Goal: Task Accomplishment & Management: Use online tool/utility

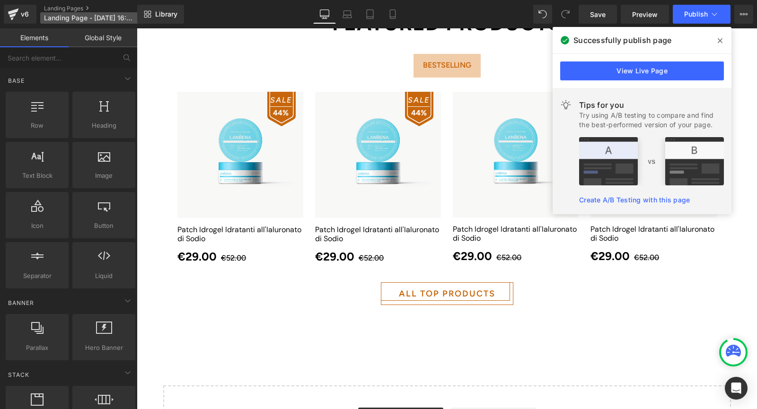
click at [71, 18] on span "Landing Page - Oct 15, 16:55:34" at bounding box center [89, 18] width 91 height 8
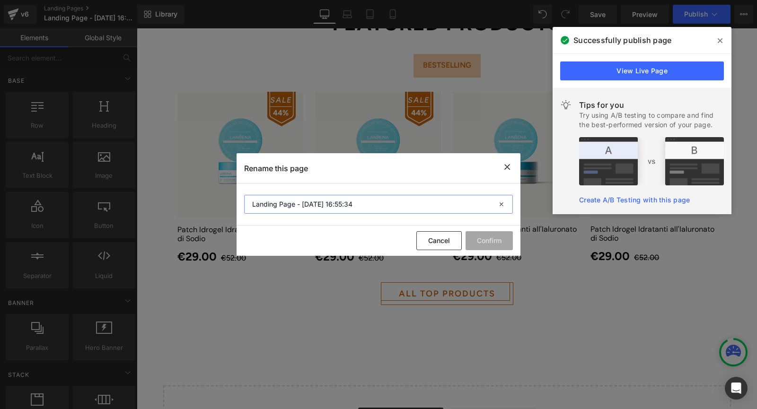
drag, startPoint x: 379, startPoint y: 207, endPoint x: 201, endPoint y: 201, distance: 178.5
click at [201, 201] on div "Rename this page Landing Page - Oct 15, 16:55:34 Cancel Confirm" at bounding box center [378, 204] width 757 height 409
paste input "Security Check"
type input "Security Check"
click at [491, 239] on button "Confirm" at bounding box center [488, 240] width 47 height 19
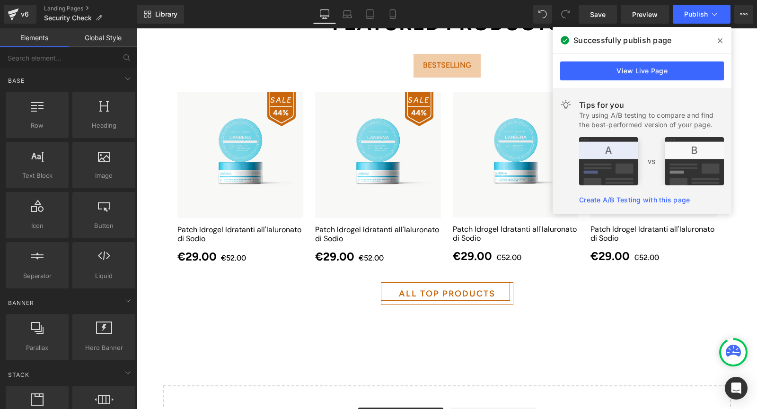
click at [721, 40] on icon at bounding box center [720, 41] width 5 height 8
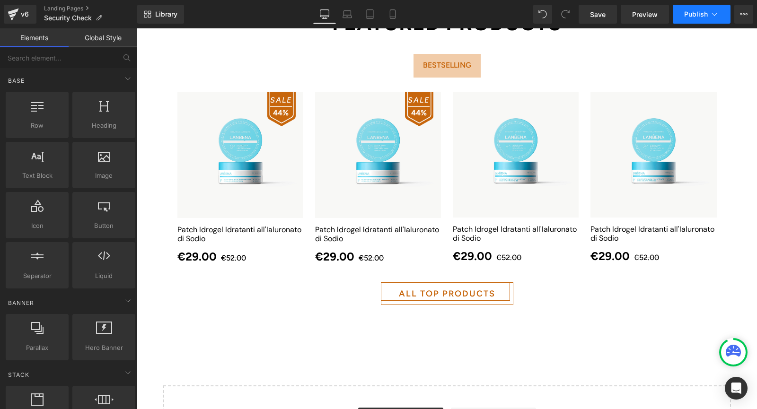
click at [699, 17] on span "Publish" at bounding box center [696, 14] width 24 height 8
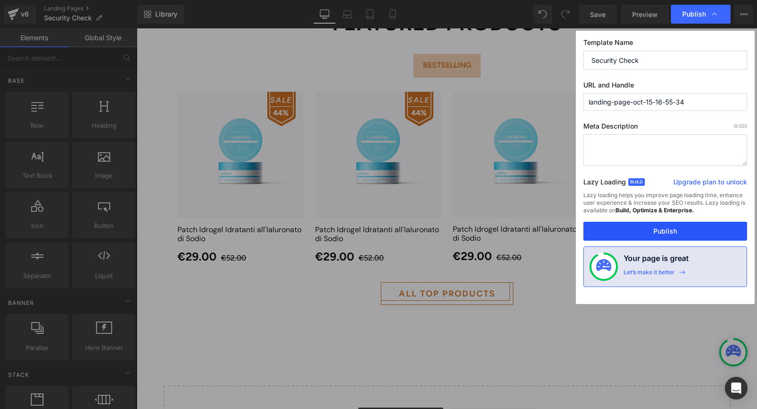
drag, startPoint x: 650, startPoint y: 226, endPoint x: 479, endPoint y: 175, distance: 178.7
click at [650, 226] on button "Publish" at bounding box center [665, 231] width 164 height 19
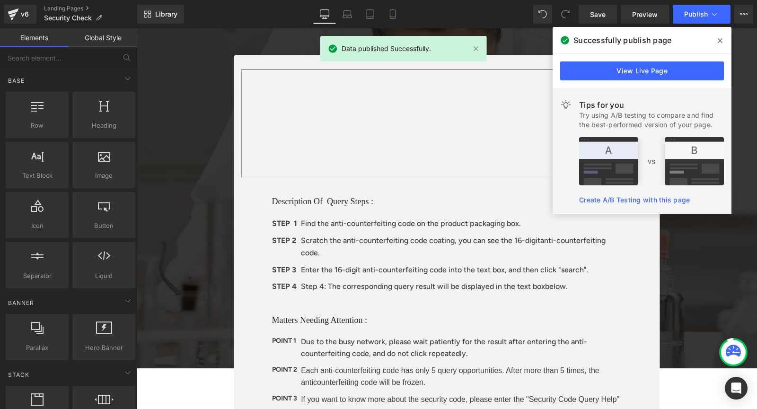
scroll to position [47, 0]
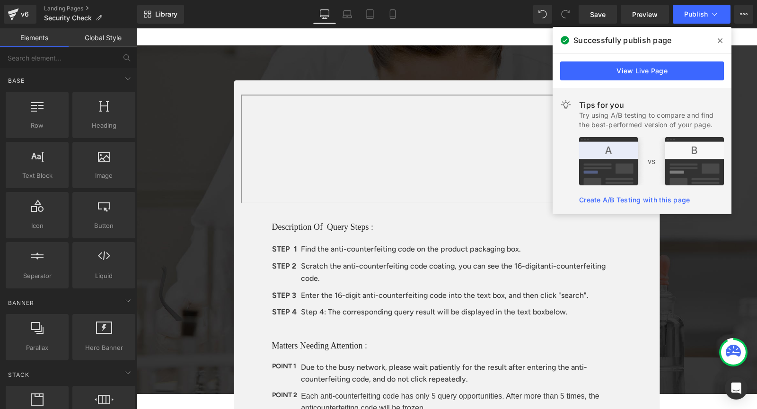
click at [722, 40] on span at bounding box center [719, 40] width 15 height 15
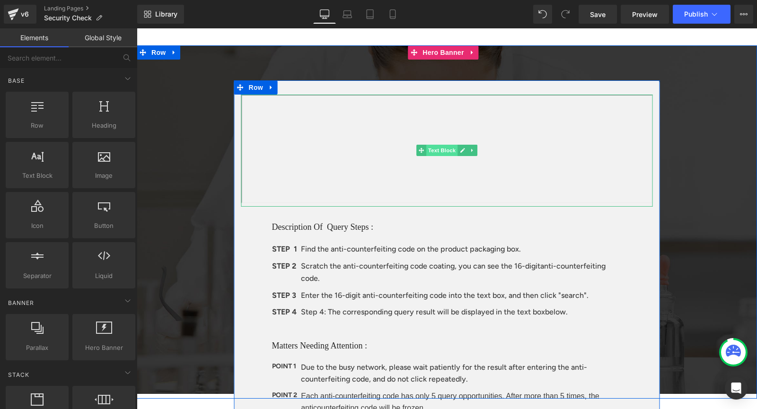
click at [453, 151] on span "Text Block" at bounding box center [441, 150] width 31 height 11
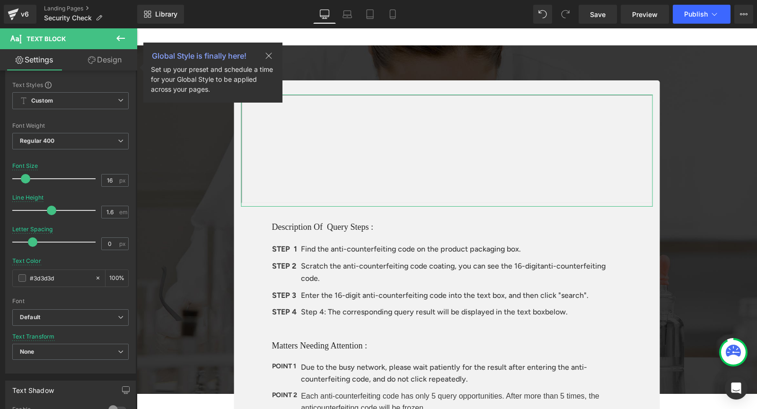
scroll to position [23, 0]
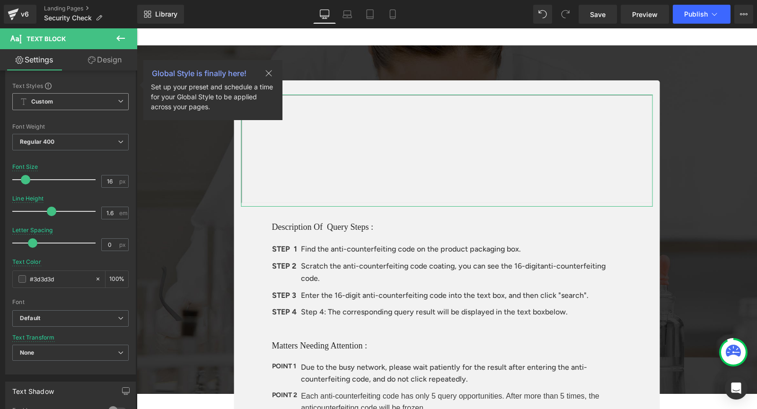
click at [269, 75] on icon at bounding box center [268, 73] width 11 height 11
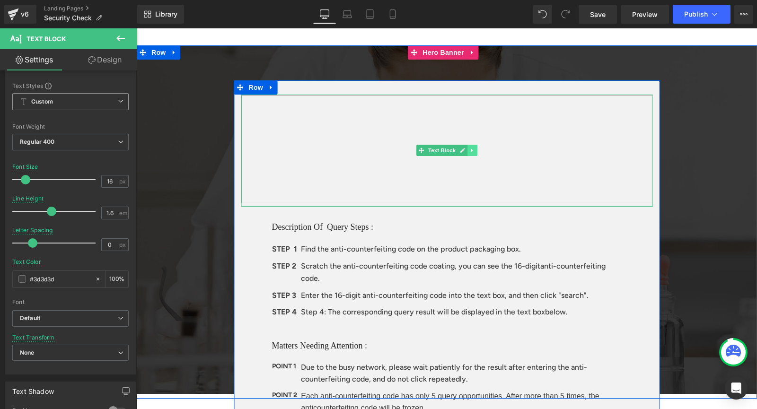
click at [467, 154] on link at bounding box center [472, 150] width 10 height 11
click at [423, 147] on span "Text Block" at bounding box center [427, 150] width 31 height 11
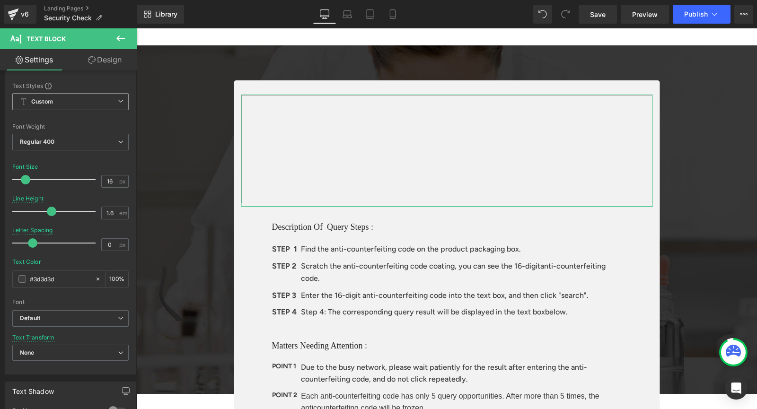
click at [112, 60] on link "Design" at bounding box center [104, 59] width 69 height 21
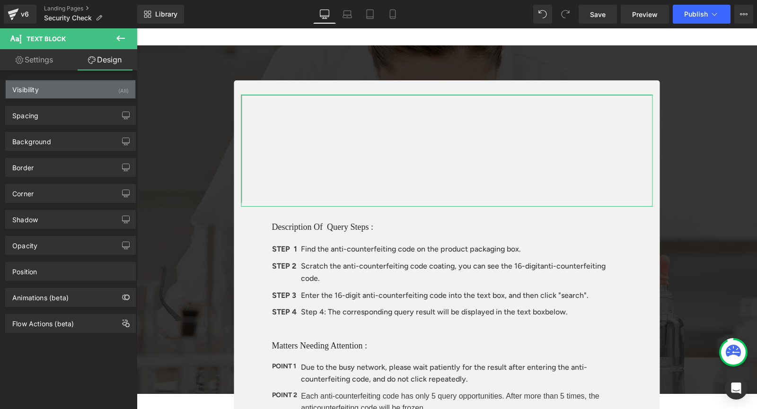
click at [44, 89] on div "Visibility (All)" at bounding box center [71, 89] width 130 height 18
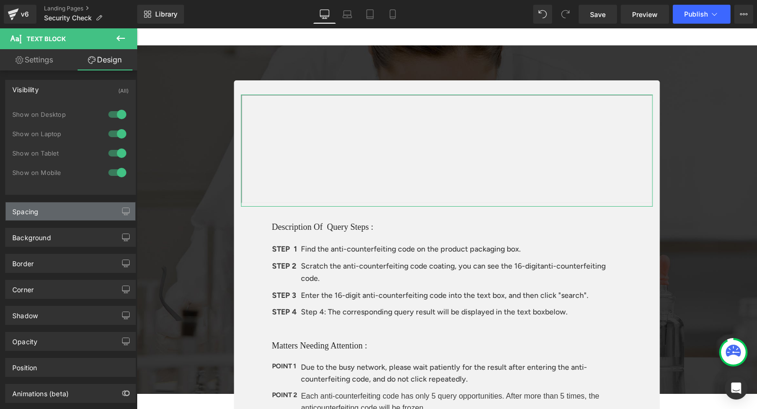
click at [56, 211] on div "Spacing" at bounding box center [71, 211] width 130 height 18
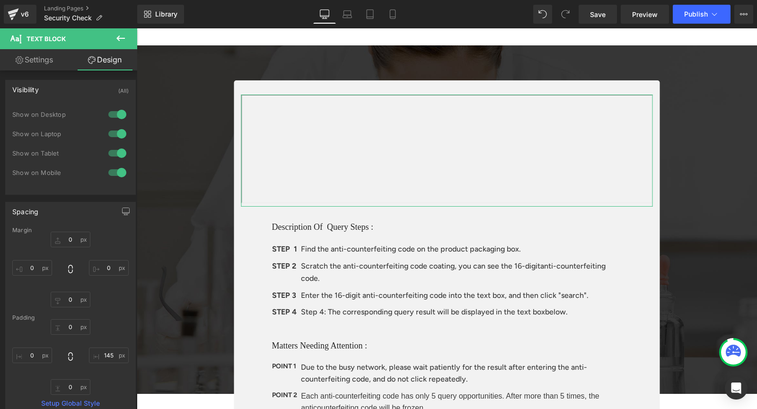
click at [68, 201] on div "Spacing Margin 0px 0 0px 0 0px 0 0px 0 Padding 0px 0 145px 145 0px 0 0px 0 Setu…" at bounding box center [70, 306] width 141 height 222
click at [65, 210] on div "Spacing" at bounding box center [71, 211] width 130 height 18
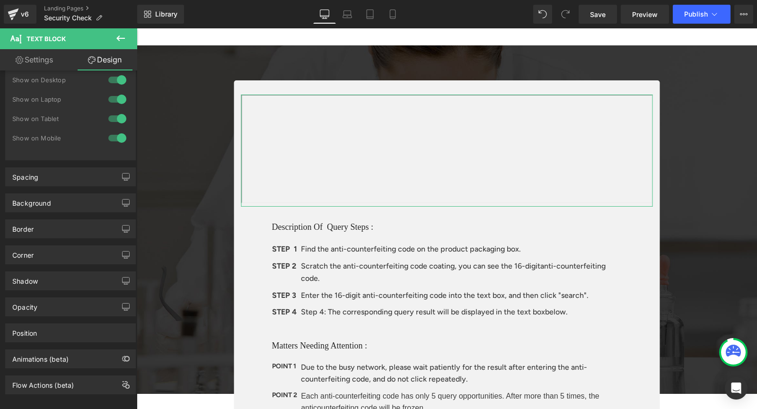
scroll to position [46, 0]
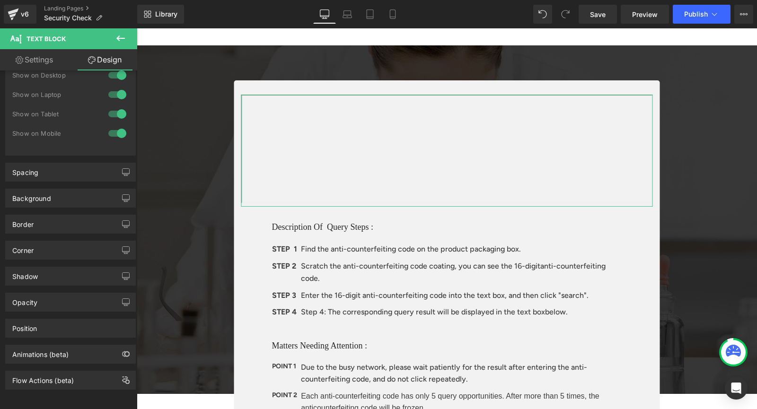
click at [36, 64] on link "Settings" at bounding box center [34, 59] width 69 height 21
type input "100"
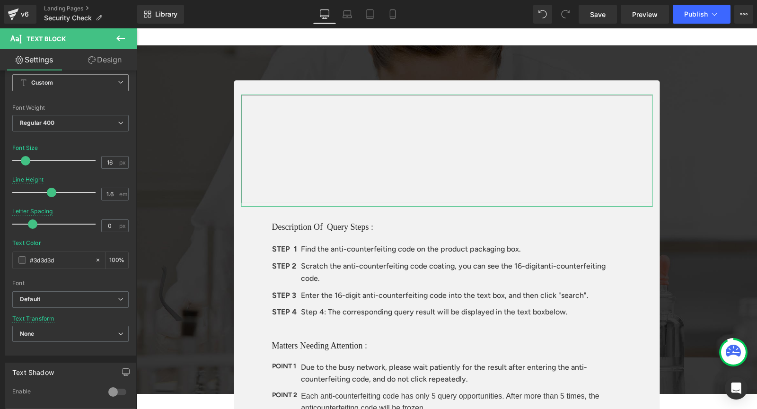
scroll to position [23, 0]
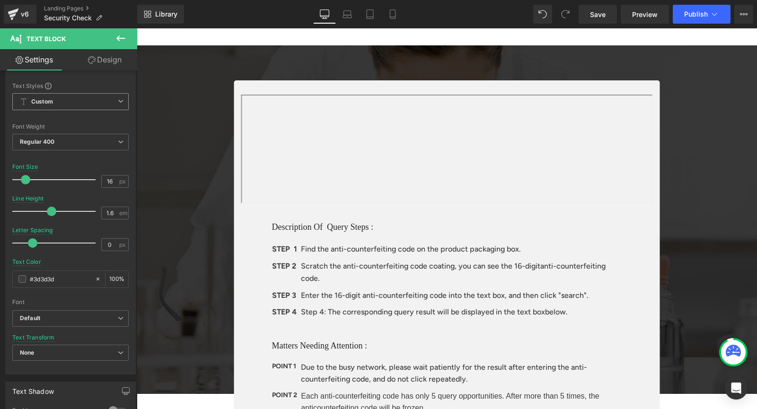
click at [117, 36] on icon at bounding box center [120, 38] width 11 height 11
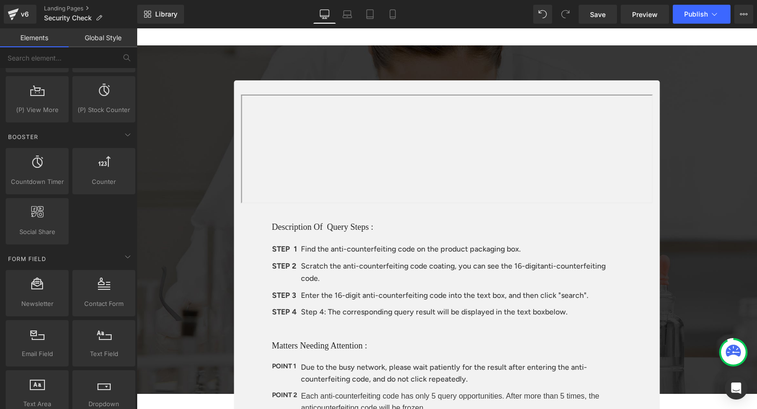
scroll to position [1325, 0]
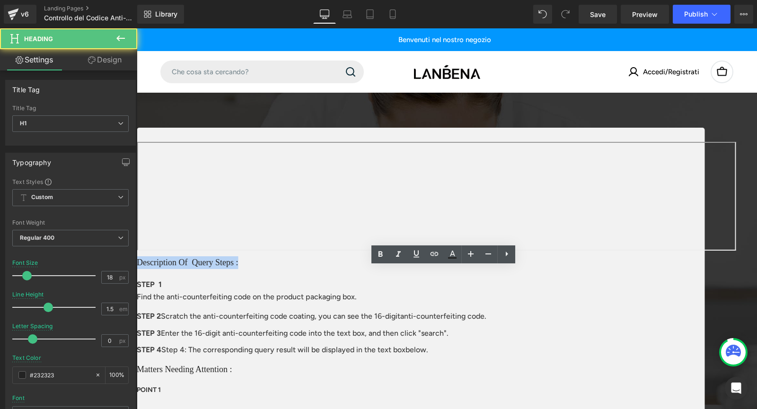
drag, startPoint x: 385, startPoint y: 274, endPoint x: 239, endPoint y: 271, distance: 145.3
click at [241, 271] on div "Description Of Query Steps : Heading STEP 1 Text Block Find the anti-counterfei…" at bounding box center [421, 309] width 568 height 106
paste div
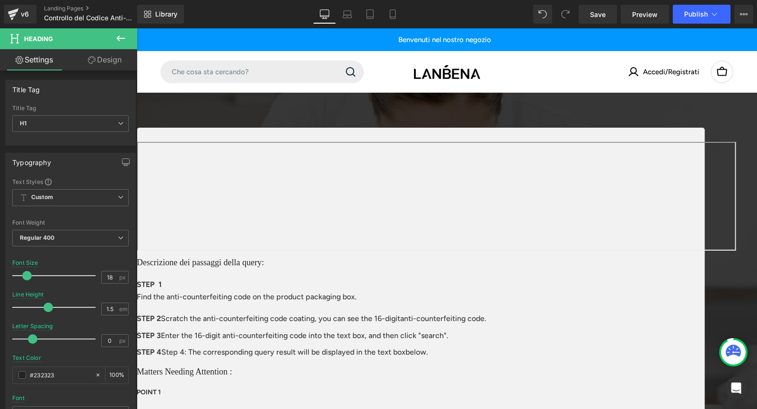
click at [423, 306] on div at bounding box center [421, 307] width 568 height 2
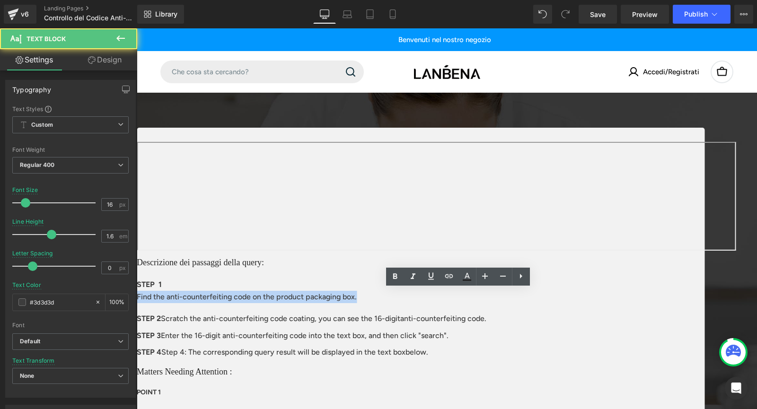
drag, startPoint x: 540, startPoint y: 298, endPoint x: 261, endPoint y: 292, distance: 278.7
click at [262, 292] on div "Descrizione dei passaggi della query: Heading STEP 1 Text Block Find the anti-c…" at bounding box center [421, 308] width 568 height 104
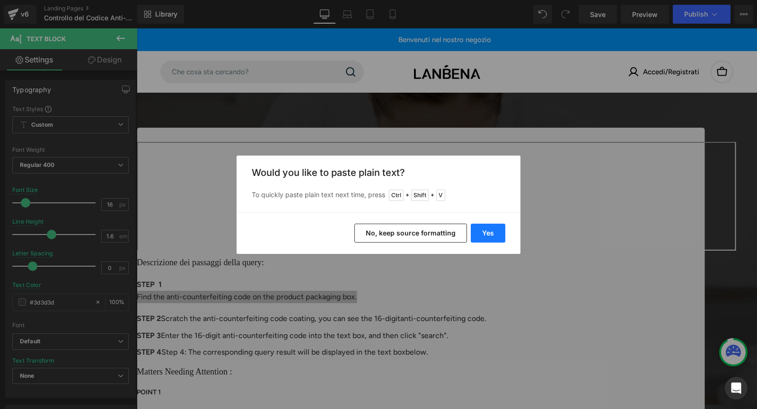
click at [483, 237] on button "Yes" at bounding box center [488, 233] width 35 height 19
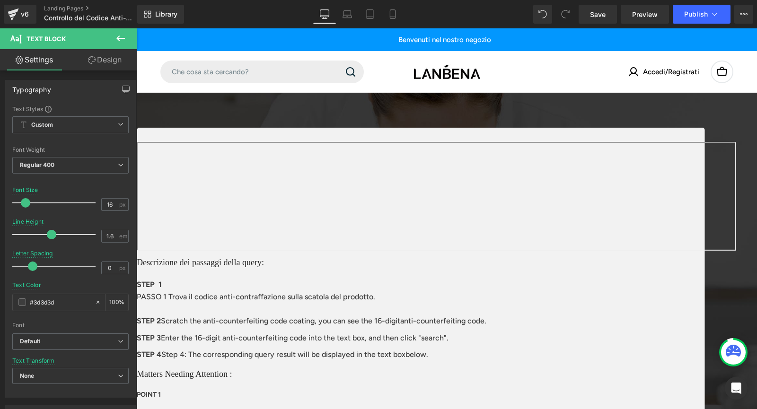
click at [392, 295] on p "PASSO 1 Trova il codice anti-contraffazione sulla scatola del prodotto." at bounding box center [421, 297] width 568 height 12
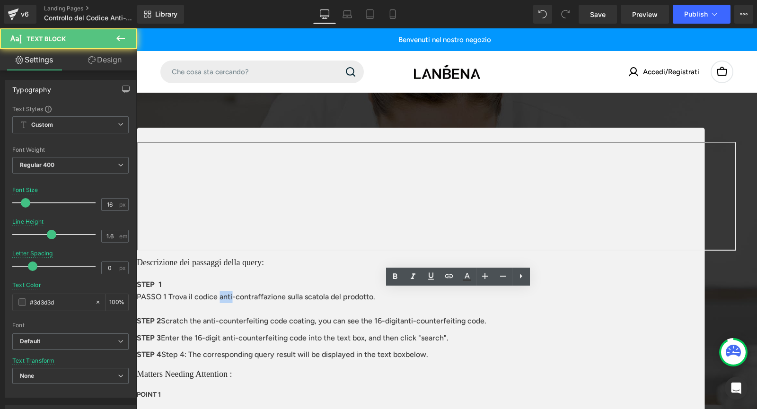
click at [392, 295] on p "PASSO 1 Trova il codice anti-contraffazione sulla scatola del prodotto." at bounding box center [421, 297] width 568 height 12
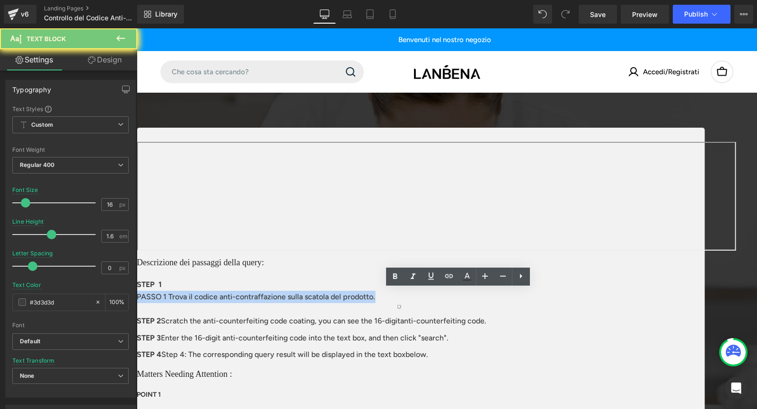
click at [392, 295] on p "PASSO 1 Trova il codice anti-contraffazione sulla scatola del prodotto." at bounding box center [421, 297] width 568 height 12
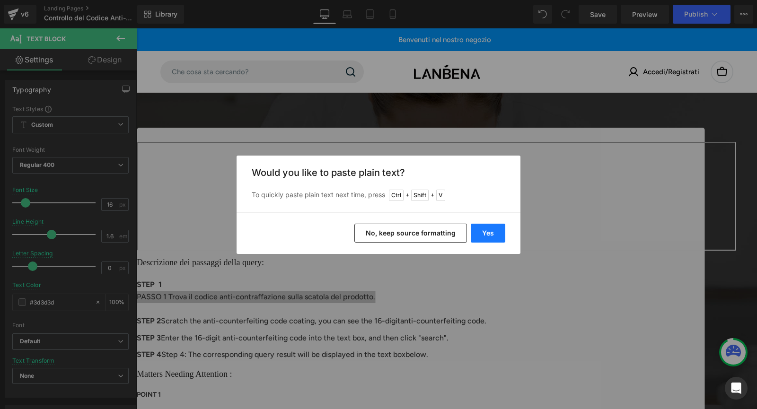
click at [491, 230] on button "Yes" at bounding box center [488, 233] width 35 height 19
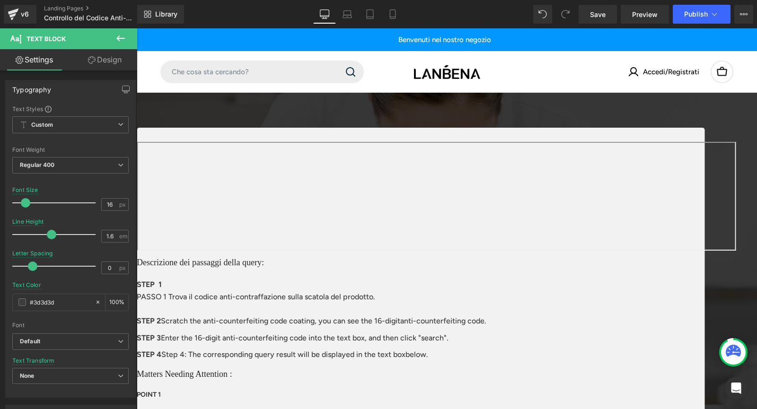
click at [137, 28] on span "Text Block" at bounding box center [137, 28] width 0 height 0
click at [388, 296] on p "PASSO 1 Trova il codice anti-contraffazione sulla scatola del prodotto." at bounding box center [421, 297] width 568 height 12
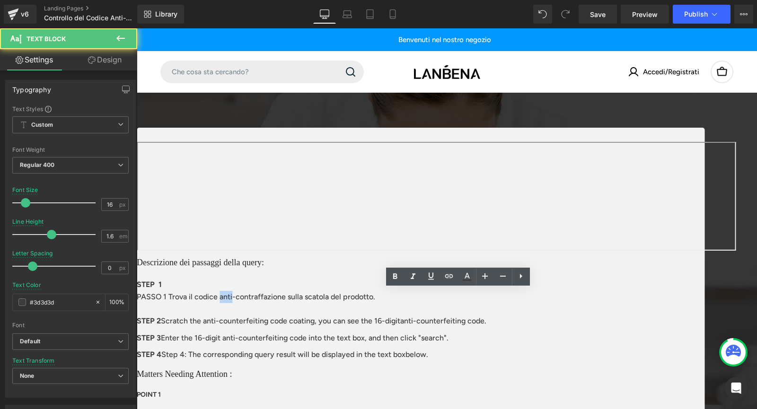
click at [388, 296] on p "PASSO 1 Trova il codice anti-contraffazione sulla scatola del prodotto." at bounding box center [421, 297] width 568 height 12
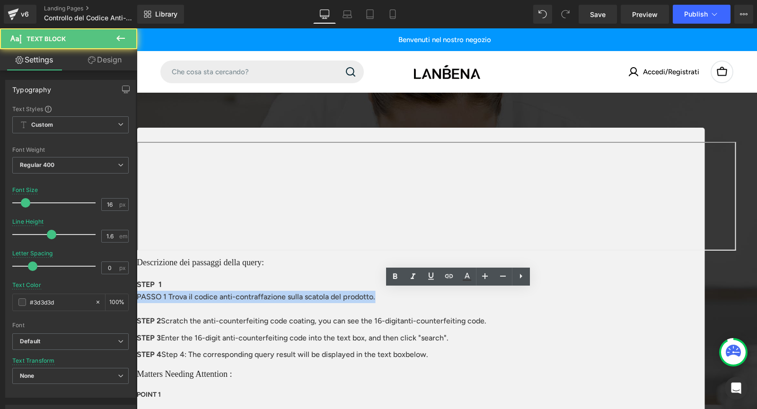
click at [388, 296] on p "PASSO 1 Trova il codice anti-contraffazione sulla scatola del prodotto." at bounding box center [421, 297] width 568 height 12
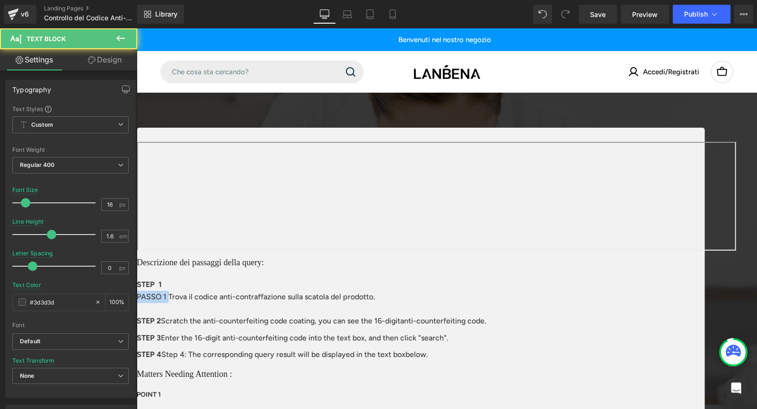
drag, startPoint x: 329, startPoint y: 295, endPoint x: 287, endPoint y: 295, distance: 42.1
click at [287, 295] on div "STEP 1 Text Block PASSO 1 Trova il codice anti-contraffazione sulla scatola del…" at bounding box center [421, 294] width 568 height 36
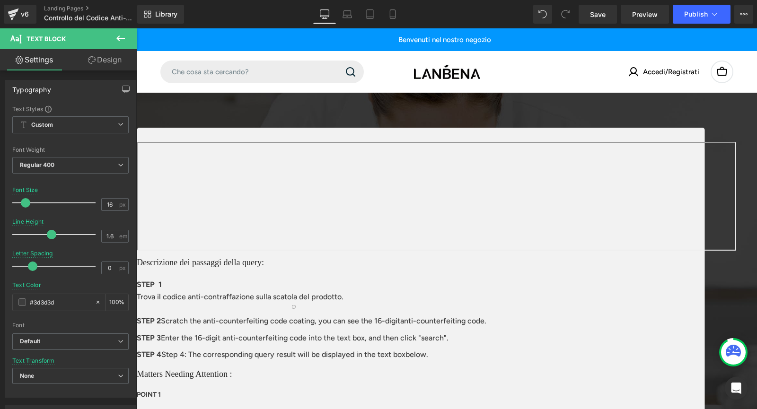
click at [137, 28] on span "Row" at bounding box center [137, 28] width 0 height 0
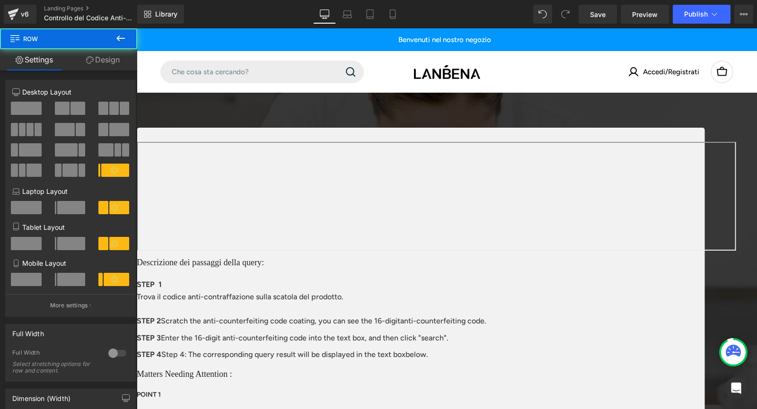
click at [137, 28] on span "Row" at bounding box center [137, 28] width 0 height 0
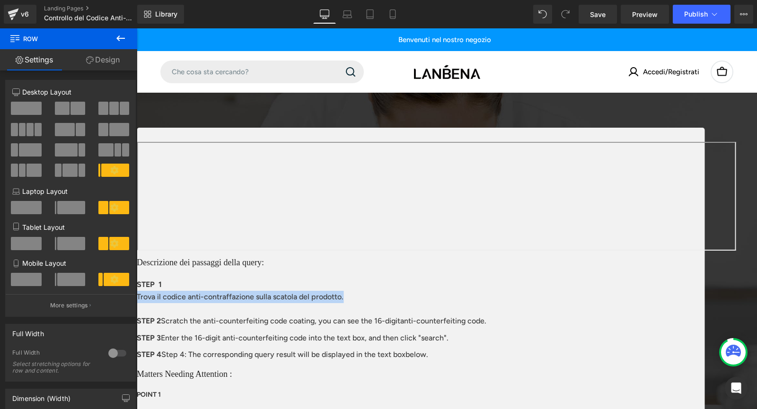
click at [379, 294] on p "Trova il codice anti-contraffazione sulla scatola del prodotto." at bounding box center [421, 297] width 568 height 12
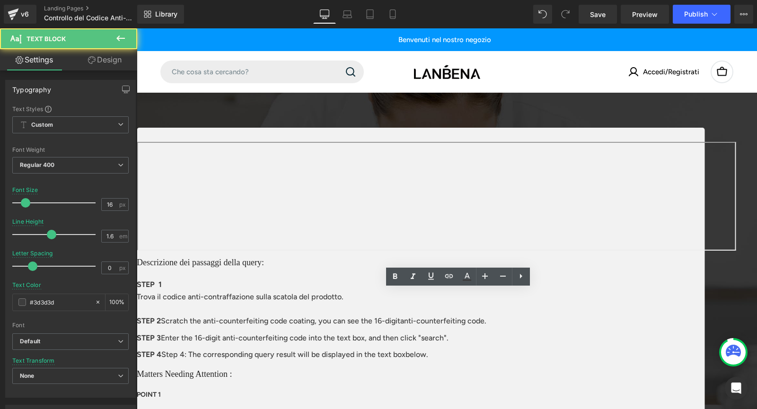
click at [137, 28] on icon at bounding box center [137, 28] width 0 height 0
click at [405, 316] on p "Scratch the anti-counterfeiting code coating, you can see the 16-digitanti-coun…" at bounding box center [323, 321] width 325 height 12
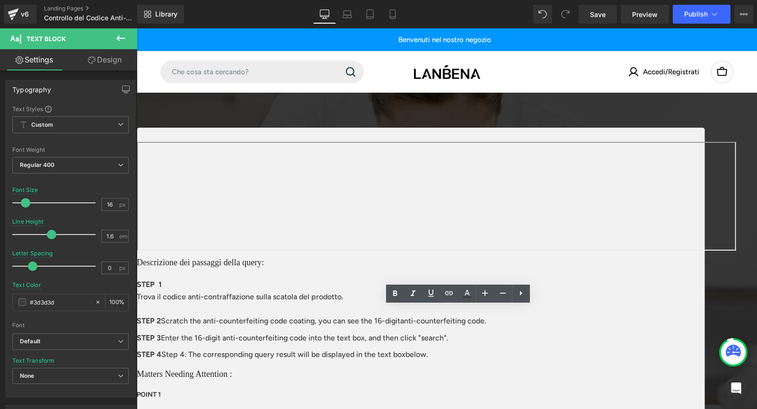
click at [137, 28] on icon at bounding box center [137, 28] width 0 height 0
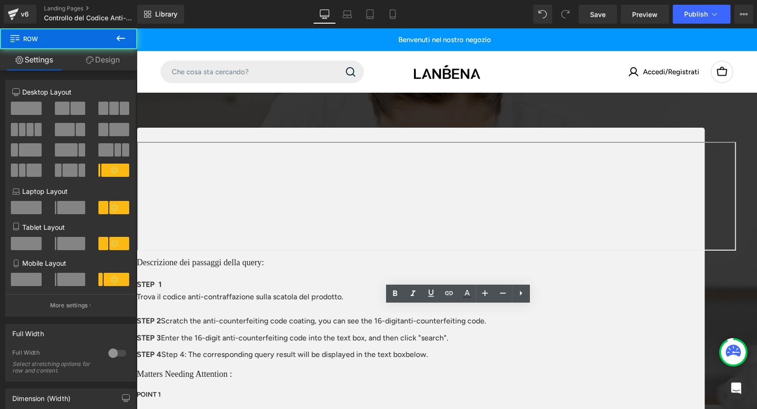
click at [137, 28] on icon at bounding box center [137, 28] width 0 height 0
click at [375, 269] on h1 "Descrizione dei passaggi della query:" at bounding box center [421, 262] width 568 height 13
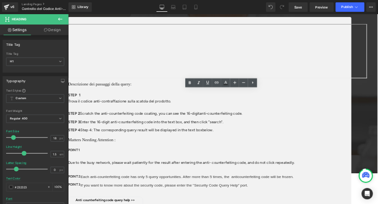
scroll to position [95, 0]
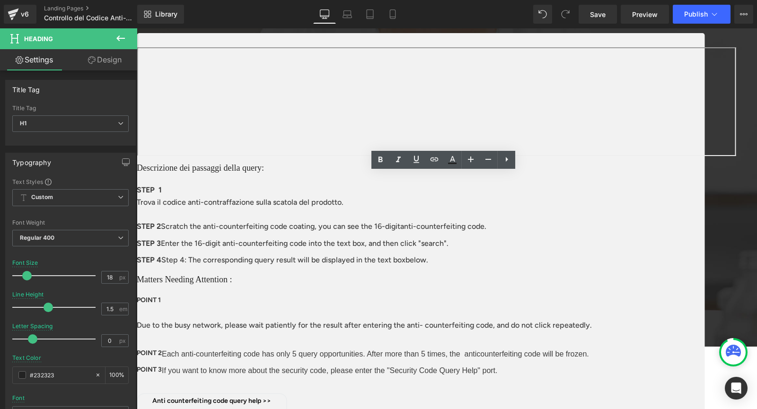
click at [250, 224] on div "Descrizione dei passaggi della query: Heading STEP 1 Text Block Trova il codice…" at bounding box center [421, 217] width 568 height 111
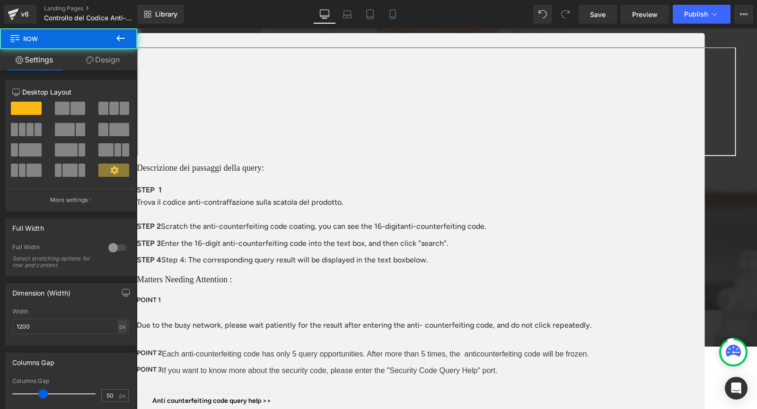
click at [246, 182] on div "Descrizione dei passaggi della query: Heading STEP 1 Text Block Trova il codice…" at bounding box center [421, 217] width 568 height 111
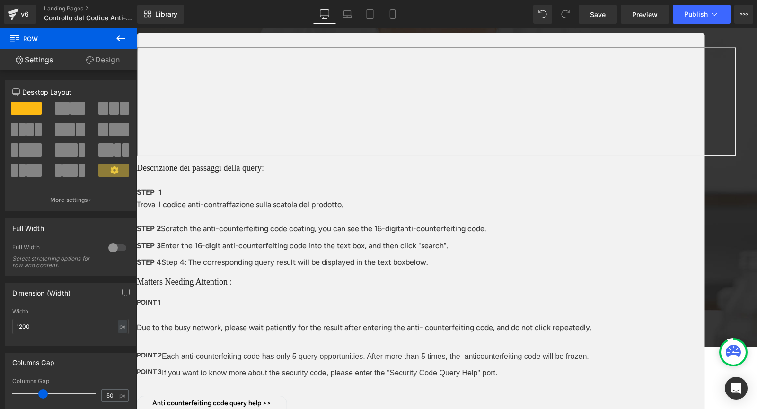
click at [267, 192] on div "Descrizione dei passaggi della query: Heading STEP 1 Text Block Trova il codice…" at bounding box center [421, 216] width 568 height 109
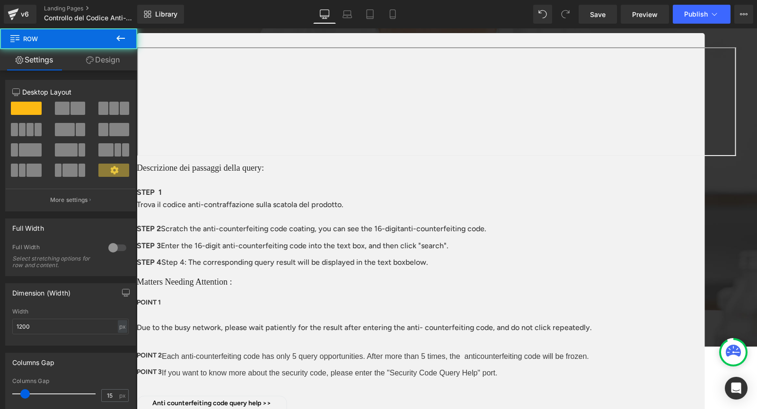
click at [267, 192] on div "Descrizione dei passaggi della query: Heading STEP 1 Text Block Trova il codice…" at bounding box center [421, 216] width 568 height 109
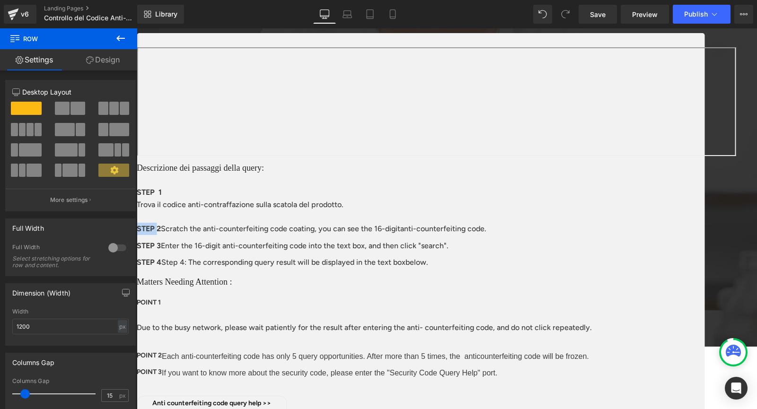
click at [267, 192] on div "Descrizione dei passaggi della query: Heading STEP 1 Text Block Trova il codice…" at bounding box center [421, 216] width 568 height 109
click at [353, 211] on div at bounding box center [421, 212] width 568 height 2
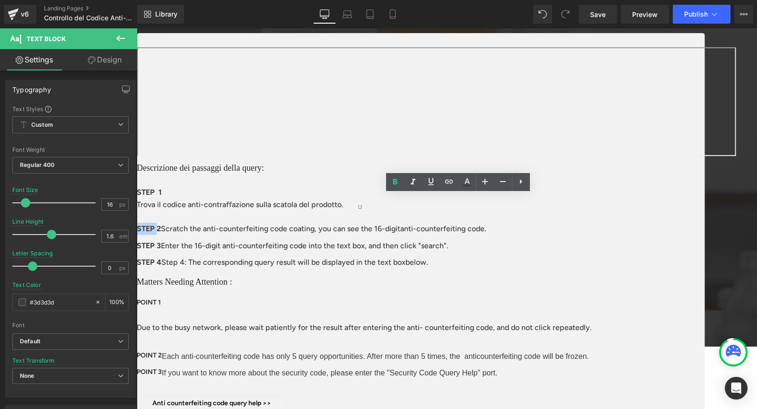
click at [357, 230] on p "Scratch the anti-counterfeiting code coating, you can see the 16-digitanti-coun…" at bounding box center [323, 229] width 325 height 12
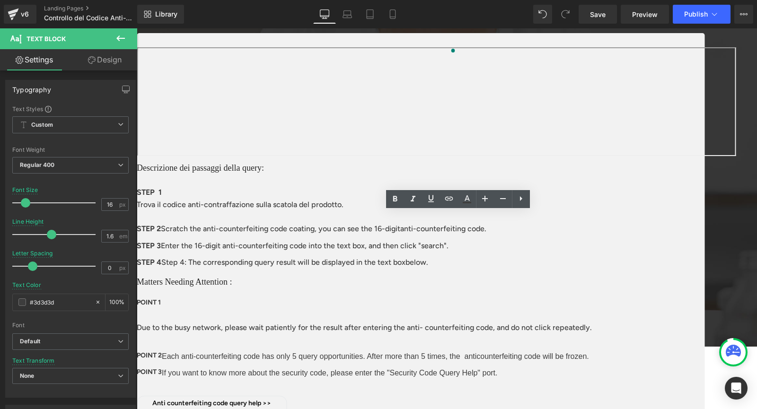
click at [137, 28] on icon at bounding box center [137, 28] width 0 height 0
click at [448, 240] on div at bounding box center [448, 241] width 0 height 2
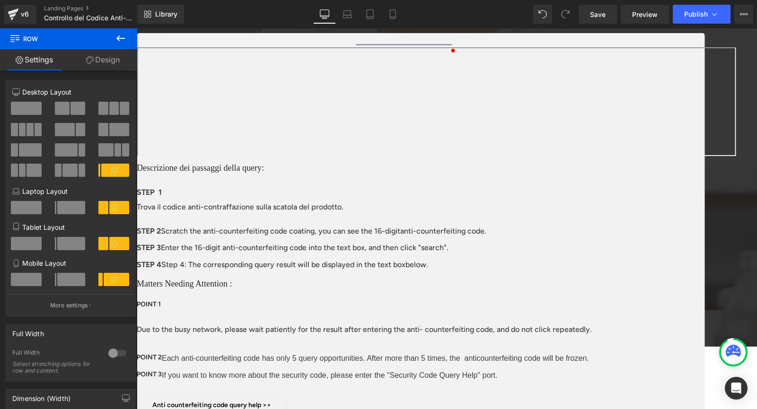
click at [137, 28] on span at bounding box center [137, 28] width 0 height 0
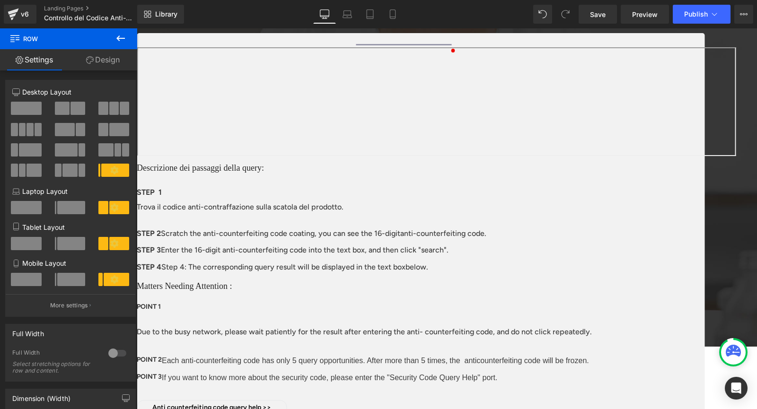
click at [278, 220] on div at bounding box center [421, 221] width 568 height 2
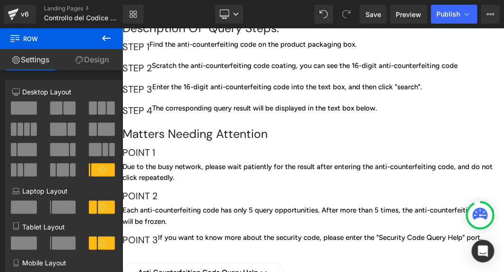
scroll to position [237, 0]
click at [149, 54] on div "STEP 1 Heading" at bounding box center [135, 46] width 27 height 17
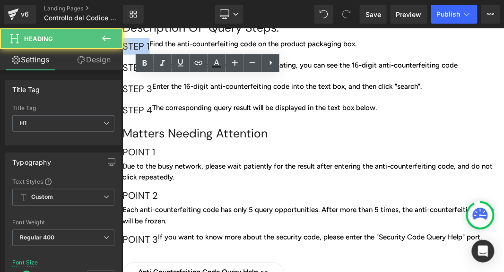
drag, startPoint x: 211, startPoint y: 100, endPoint x: 163, endPoint y: 101, distance: 48.7
click at [149, 54] on h1 "STEP 1" at bounding box center [135, 46] width 27 height 17
paste div
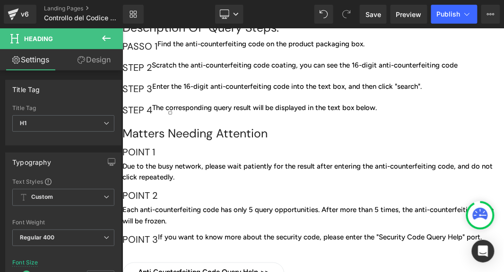
click at [122, 28] on link at bounding box center [122, 28] width 0 height 0
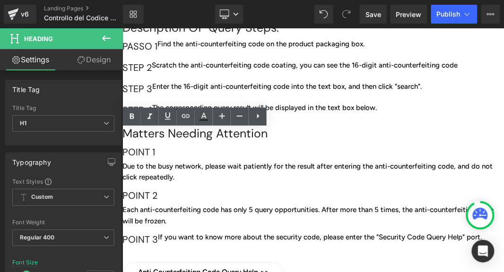
click at [151, 76] on h1 "STEP 2" at bounding box center [136, 67] width 29 height 17
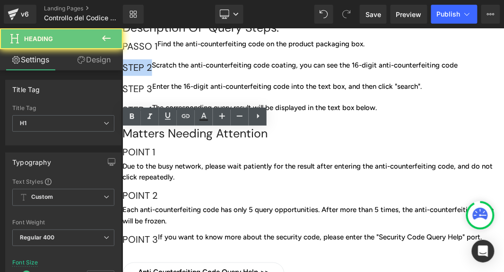
drag, startPoint x: 209, startPoint y: 138, endPoint x: 169, endPoint y: 135, distance: 39.9
click at [151, 76] on h1 "STEP 2" at bounding box center [136, 67] width 29 height 17
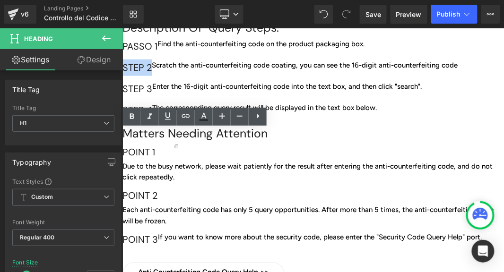
paste div
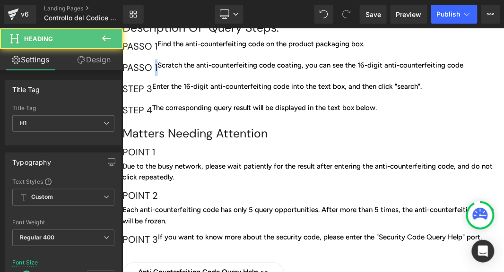
drag, startPoint x: 207, startPoint y: 139, endPoint x: 212, endPoint y: 138, distance: 5.3
click at [157, 76] on h1 "PASSO 1" at bounding box center [139, 67] width 35 height 17
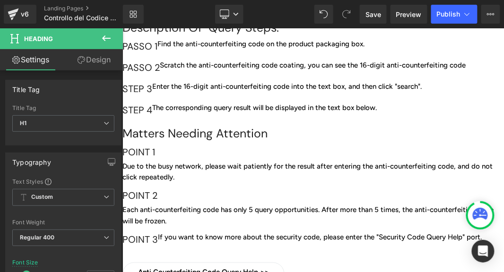
click at [122, 28] on span "Heading" at bounding box center [122, 28] width 0 height 0
click at [152, 97] on h1 "STEP 3" at bounding box center [137, 88] width 30 height 17
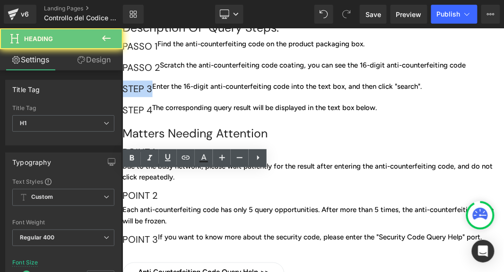
drag, startPoint x: 217, startPoint y: 179, endPoint x: 168, endPoint y: 175, distance: 48.9
click at [152, 97] on h1 "STEP 3" at bounding box center [137, 88] width 30 height 17
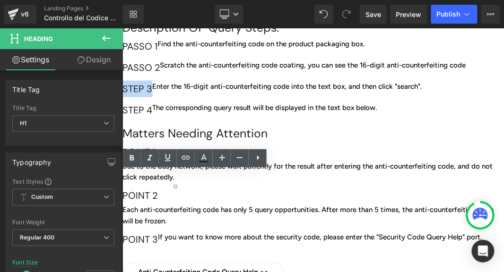
paste div
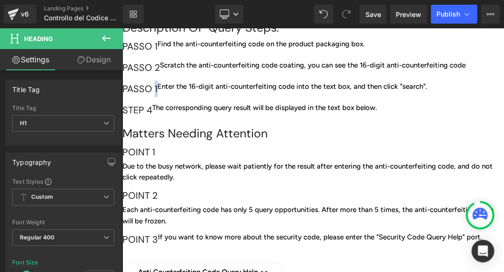
click at [157, 97] on h1 "PASSO 1" at bounding box center [139, 88] width 35 height 17
click at [122, 28] on span "Heading" at bounding box center [122, 28] width 0 height 0
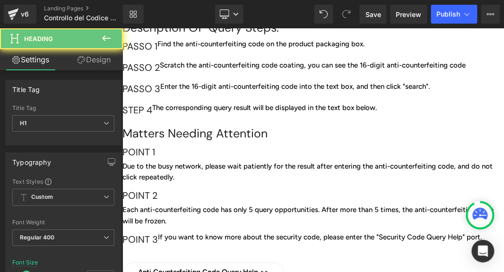
click at [152, 118] on h1 "STEP 4" at bounding box center [137, 110] width 30 height 17
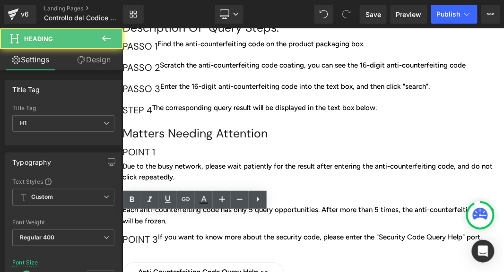
click at [152, 118] on h1 "STEP 4" at bounding box center [137, 110] width 30 height 17
drag, startPoint x: 211, startPoint y: 221, endPoint x: 159, endPoint y: 219, distance: 52.1
click at [152, 118] on h1 "STEP 4" at bounding box center [137, 110] width 30 height 17
paste div
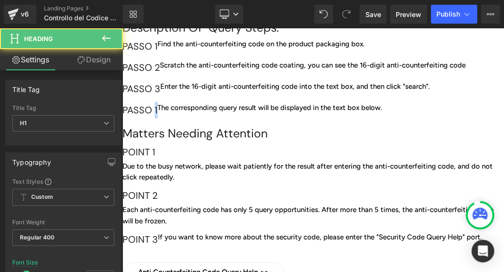
drag, startPoint x: 206, startPoint y: 222, endPoint x: 211, endPoint y: 221, distance: 4.8
click at [157, 118] on h1 "PASSO 1" at bounding box center [139, 110] width 35 height 17
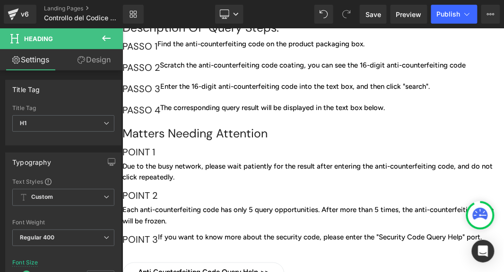
click at [264, 70] on p "Scratch the anti-counterfeiting code coating, you can see the 16-digit anti-cou…" at bounding box center [312, 64] width 306 height 11
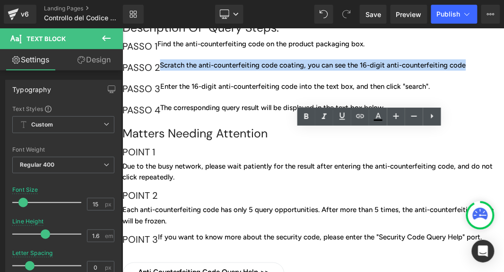
drag, startPoint x: 254, startPoint y: 135, endPoint x: 347, endPoint y: 154, distance: 95.6
click at [347, 70] on div "Scratch the anti-counterfeiting code coating, you can see the 16-digit anti-cou…" at bounding box center [312, 64] width 306 height 11
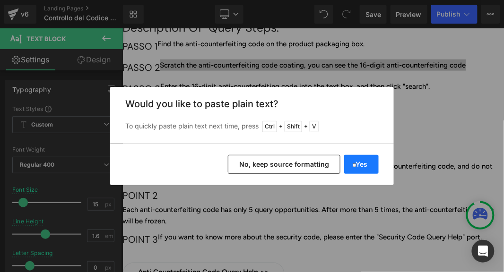
click at [370, 163] on button "Yes" at bounding box center [361, 164] width 35 height 19
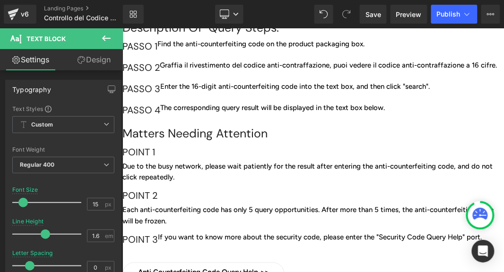
click at [261, 92] on p "Enter the 16-digit anti-counterfeiting code into the text box, and then click "…" at bounding box center [295, 85] width 270 height 11
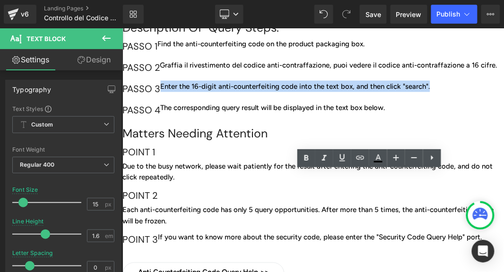
drag, startPoint x: 254, startPoint y: 177, endPoint x: 329, endPoint y: 191, distance: 76.0
click at [329, 92] on p "Enter the 16-digit anti-counterfeiting code into the text box, and then click "…" at bounding box center [295, 85] width 270 height 11
paste div "To enrich screen reader interactions, please activate Accessibility in Grammarl…"
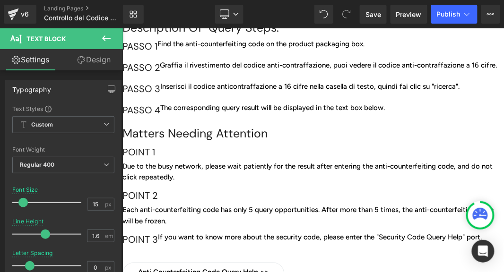
click at [258, 113] on p "The corresponding query result will be displayed in the text box below." at bounding box center [272, 107] width 225 height 11
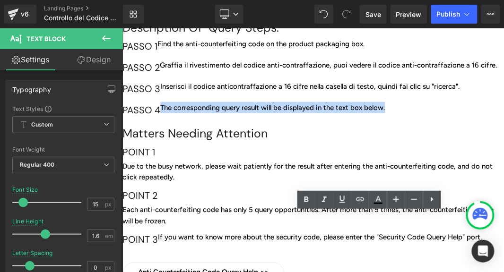
drag, startPoint x: 254, startPoint y: 220, endPoint x: 400, endPoint y: 259, distance: 150.9
click at [277, 113] on p "The corresponding query result will be displayed in the text box below." at bounding box center [272, 107] width 225 height 11
paste div "To enrich screen reader interactions, please activate Accessibility in Grammarl…"
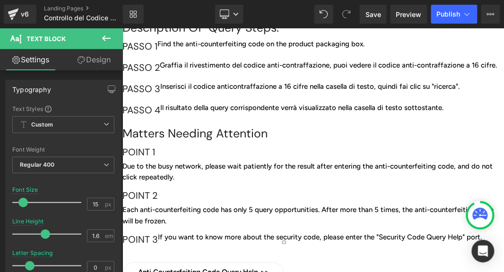
click at [347, 113] on p "Il risultato della query corrispondente verrà visualizzato nella casella di tes…" at bounding box center [301, 107] width 283 height 11
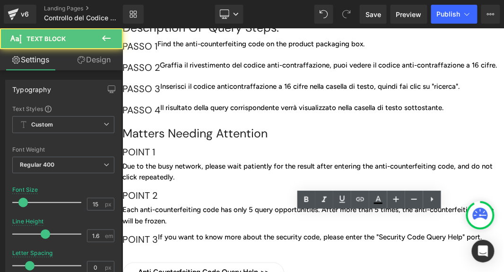
click at [122, 28] on span "Heading" at bounding box center [122, 28] width 0 height 0
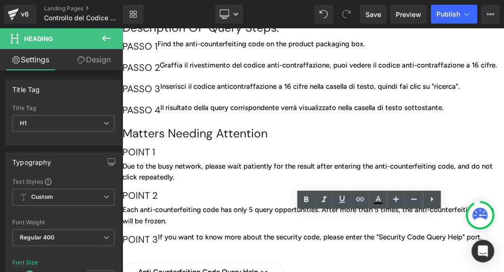
click at [249, 144] on h1 "Matters Needing Attention" at bounding box center [313, 133] width 382 height 21
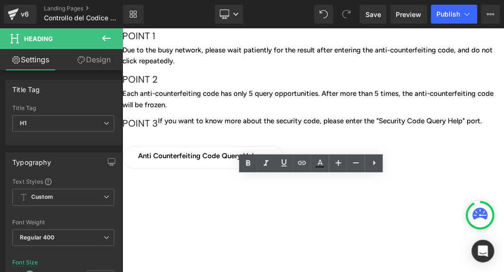
scroll to position [363, 0]
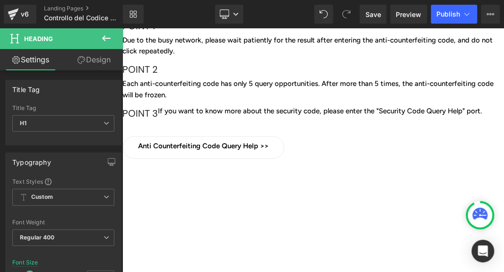
click at [124, 57] on div at bounding box center [123, 57] width 2 height 0
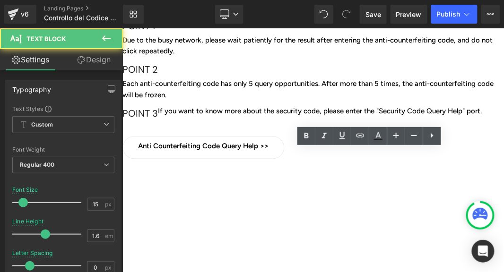
click at [281, 18] on h1 "Matters Needing Attention" at bounding box center [313, 7] width 382 height 21
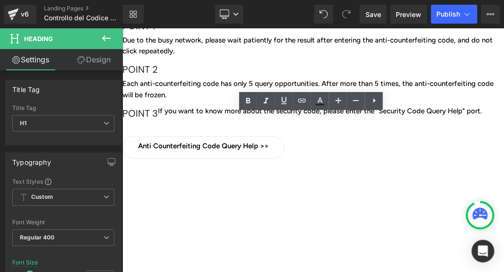
drag, startPoint x: 278, startPoint y: 124, endPoint x: 239, endPoint y: 153, distance: 48.7
paste div "To enrich screen reader interactions, please activate Accessibility in Grammarl…"
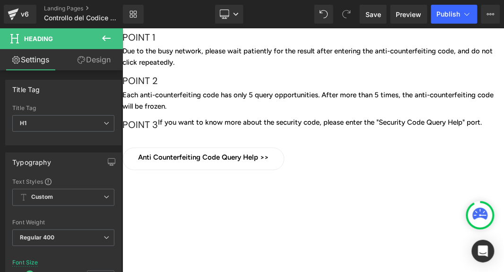
click at [155, 45] on div "POINT 1 Heading" at bounding box center [138, 37] width 33 height 17
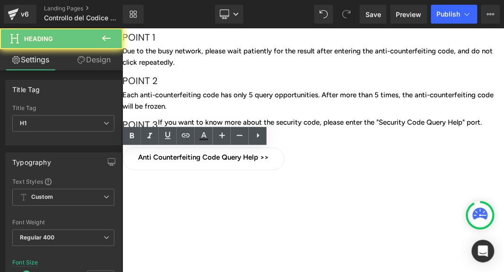
scroll to position [363, 0]
click at [155, 45] on h1 "POINT 1" at bounding box center [138, 37] width 33 height 17
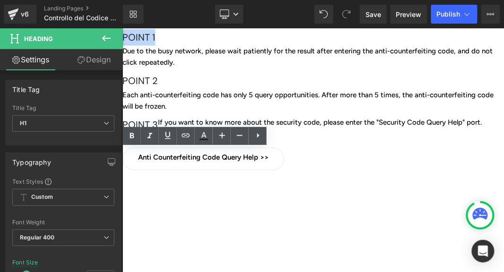
drag, startPoint x: 216, startPoint y: 156, endPoint x: 161, endPoint y: 158, distance: 55.4
click at [155, 45] on h1 "POINT 1" at bounding box center [138, 37] width 33 height 17
paste div
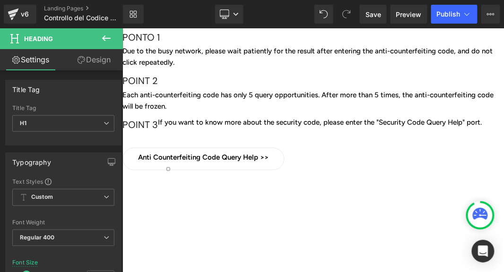
click at [122, 28] on link at bounding box center [122, 28] width 0 height 0
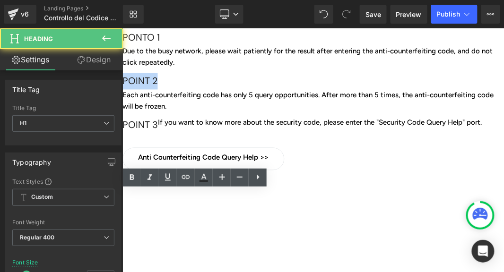
drag, startPoint x: 172, startPoint y: 198, endPoint x: 156, endPoint y: 198, distance: 16.1
click at [156, 89] on h1 "POINT 2" at bounding box center [139, 81] width 35 height 17
paste div
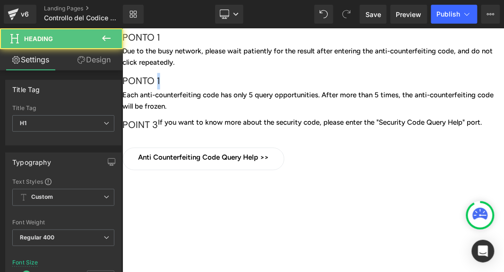
click at [159, 89] on h1 "PONTO 1" at bounding box center [140, 81] width 37 height 17
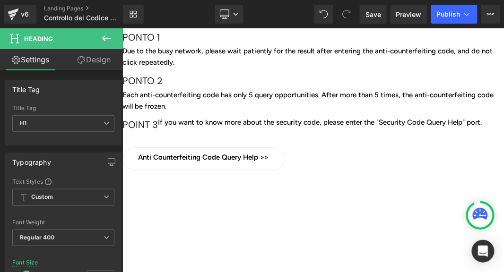
click at [122, 28] on link at bounding box center [122, 28] width 0 height 0
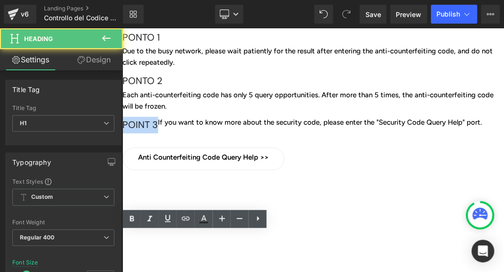
drag, startPoint x: 224, startPoint y: 241, endPoint x: 167, endPoint y: 237, distance: 57.4
click at [158, 133] on h1 "POINT 3" at bounding box center [139, 125] width 35 height 17
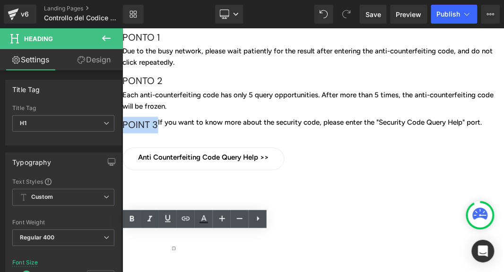
paste div
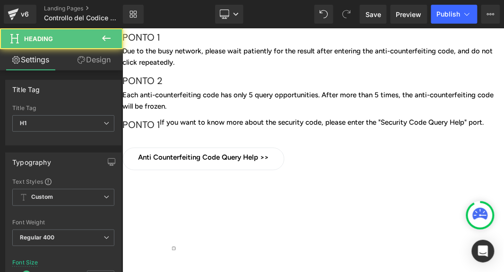
click at [159, 133] on h1 "PONTO 1" at bounding box center [140, 125] width 37 height 17
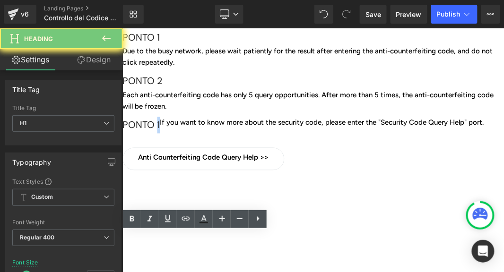
click at [159, 133] on h1 "PONTO 1" at bounding box center [140, 125] width 37 height 17
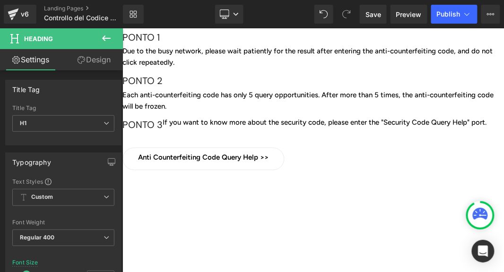
click at [299, 128] on div at bounding box center [324, 128] width 324 height 0
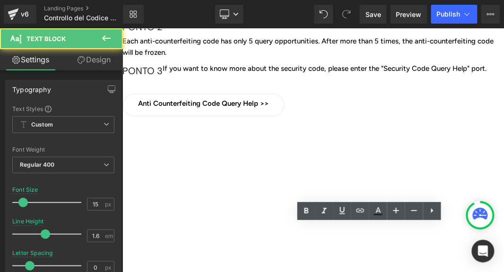
scroll to position [457, 0]
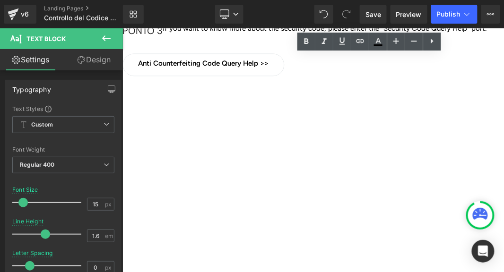
drag, startPoint x: 255, startPoint y: 59, endPoint x: 478, endPoint y: 84, distance: 224.6
paste div "To enrich screen reader interactions, please activate Accessibility in Grammarl…"
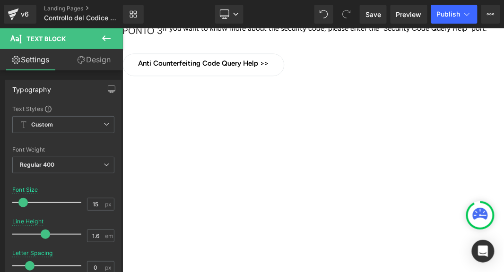
click at [274, 18] on p "Each anti-counterfeiting code has only 5 query opportunities. After more than 5…" at bounding box center [313, 6] width 382 height 23
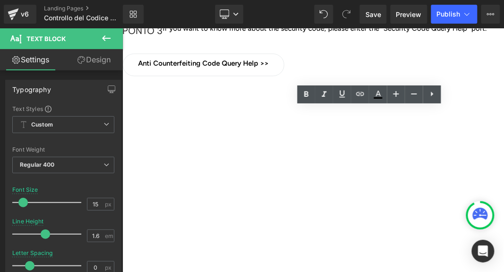
drag, startPoint x: 253, startPoint y: 113, endPoint x: 478, endPoint y: 131, distance: 226.3
click at [478, 18] on div "Each anti-counterfeiting code has only 5 query opportunities. After more than 5…" at bounding box center [313, 6] width 382 height 23
paste div "To enrich screen reader interactions, please activate Accessibility in Grammarl…"
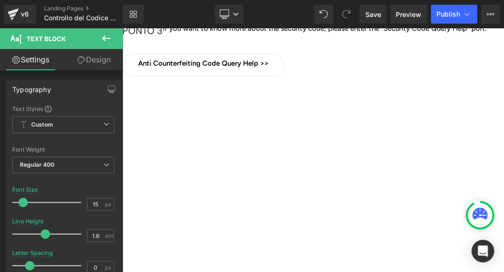
click at [294, 34] on p "If you want to know more about the security code, please enter the "Security Co…" at bounding box center [324, 27] width 324 height 11
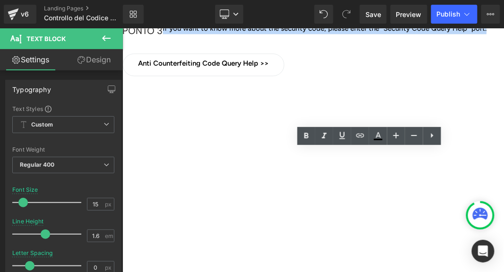
drag, startPoint x: 377, startPoint y: 168, endPoint x: 237, endPoint y: 156, distance: 140.5
click at [237, 44] on div "PONTO 3 Heading If you want to know more about the security code, please enter …" at bounding box center [313, 32] width 382 height 21
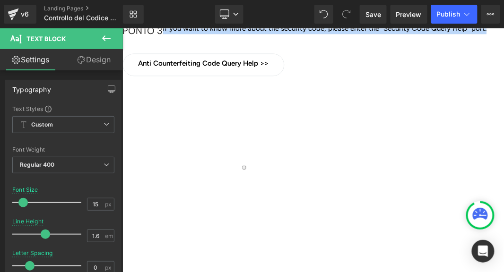
paste div "To enrich screen reader interactions, please activate Accessibility in Grammarl…"
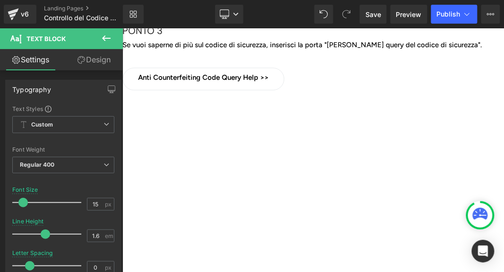
click at [258, 81] on span "Anti counterfeiting code query help >>" at bounding box center [203, 77] width 131 height 9
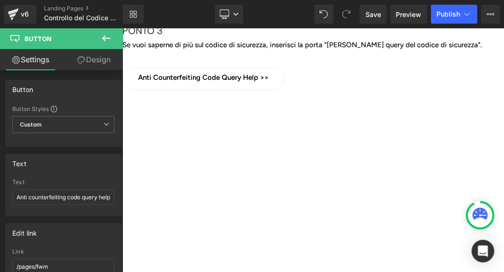
click at [245, 81] on span "Anti counterfeiting code query help >>" at bounding box center [203, 77] width 131 height 9
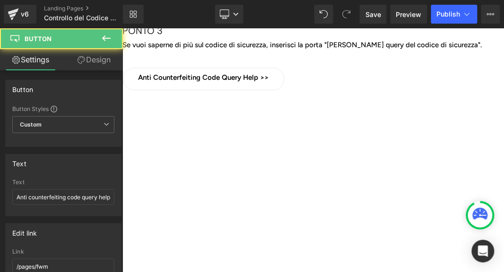
click at [122, 28] on span "Button" at bounding box center [122, 28] width 0 height 0
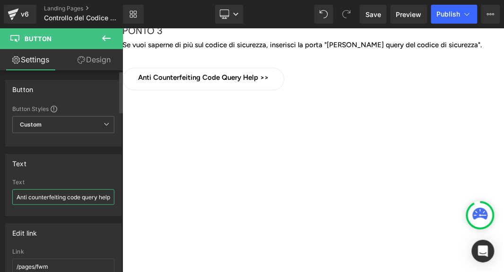
click at [13, 199] on input "Anti counterfeiting code query help &gt;&gt;" at bounding box center [63, 198] width 102 height 16
drag, startPoint x: 138, startPoint y: 226, endPoint x: 185, endPoint y: 200, distance: 54.0
paste input "iuto alla query del codice anti contraffazione"
type input "Aiuto alla query del codice anti contraffazione>>>"
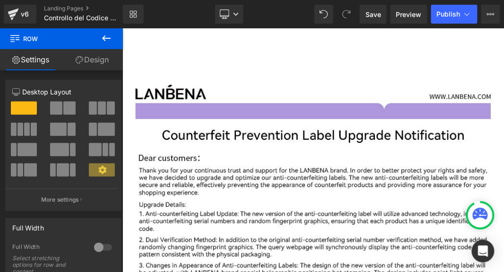
scroll to position [1309, 0]
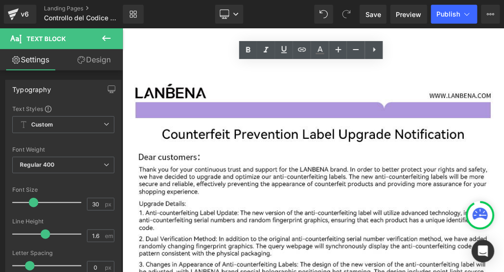
scroll to position [1309, 0]
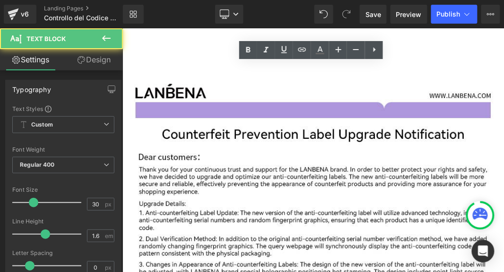
drag, startPoint x: 251, startPoint y: 74, endPoint x: 388, endPoint y: 78, distance: 137.7
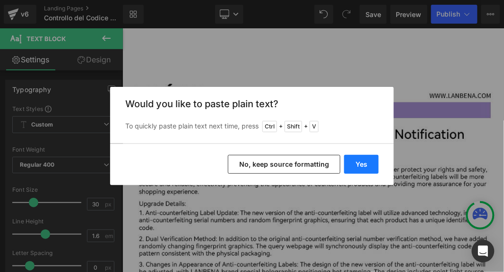
click at [356, 164] on button "Yes" at bounding box center [361, 164] width 35 height 19
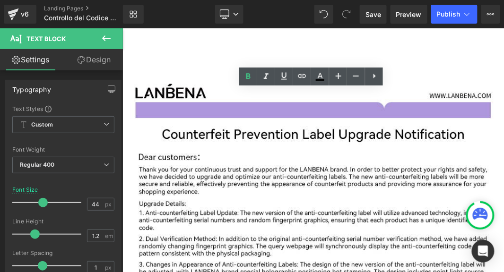
drag, startPoint x: 210, startPoint y: 96, endPoint x: 413, endPoint y: 103, distance: 203.6
paste div "To enrich screen reader interactions, please activate Accessibility in Grammarl…"
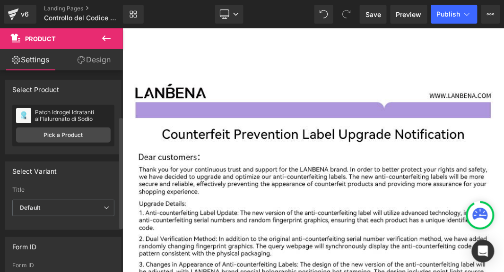
scroll to position [95, 0]
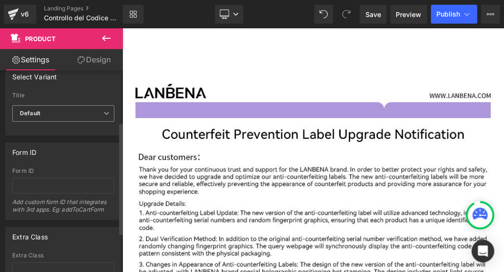
click at [50, 112] on span "Default" at bounding box center [63, 113] width 102 height 17
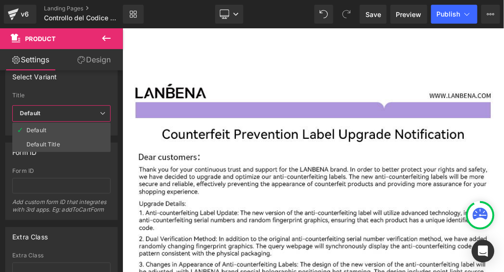
click at [122, 28] on icon at bounding box center [122, 28] width 0 height 0
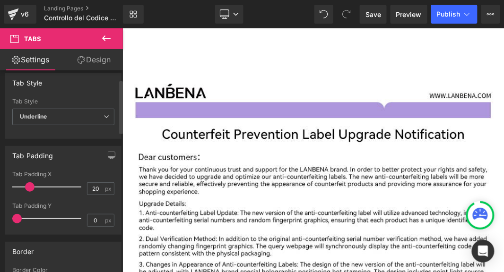
scroll to position [0, 0]
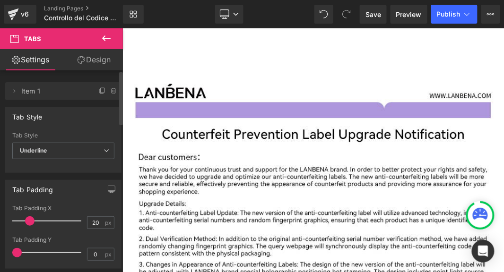
click at [109, 80] on div "Delete Cancel Item 1 Double click on your tab title to edit text." at bounding box center [63, 86] width 127 height 27
click at [43, 149] on b "Underline" at bounding box center [33, 150] width 27 height 7
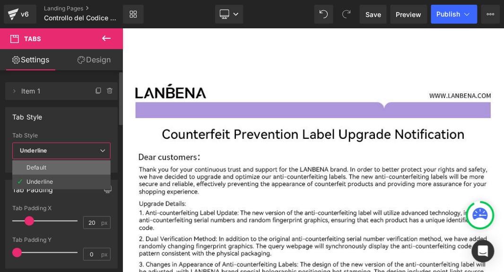
click at [38, 166] on div "Default" at bounding box center [36, 168] width 20 height 7
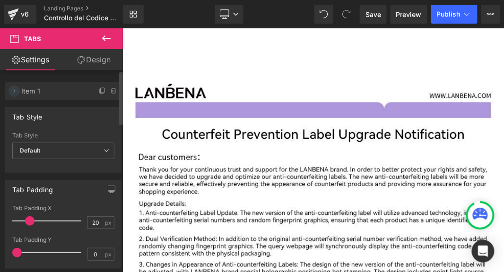
click at [15, 94] on icon at bounding box center [14, 92] width 8 height 8
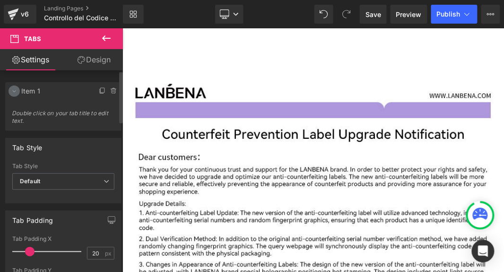
click at [12, 91] on icon at bounding box center [14, 92] width 8 height 8
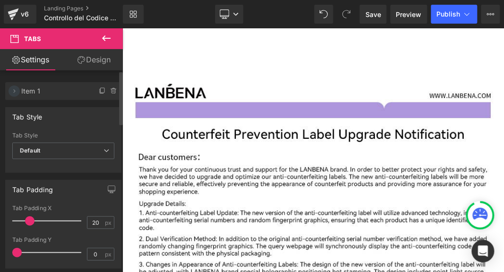
click at [12, 91] on icon at bounding box center [14, 92] width 8 height 8
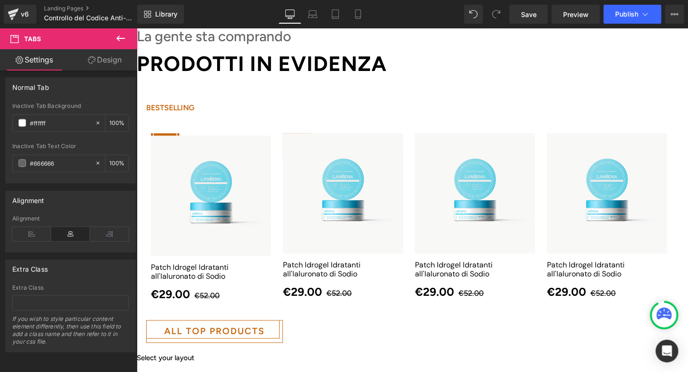
scroll to position [1657, 0]
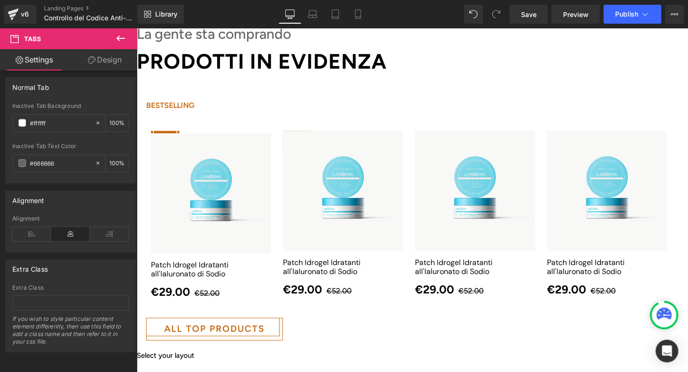
click at [136, 28] on span "Tabs" at bounding box center [136, 28] width 0 height 0
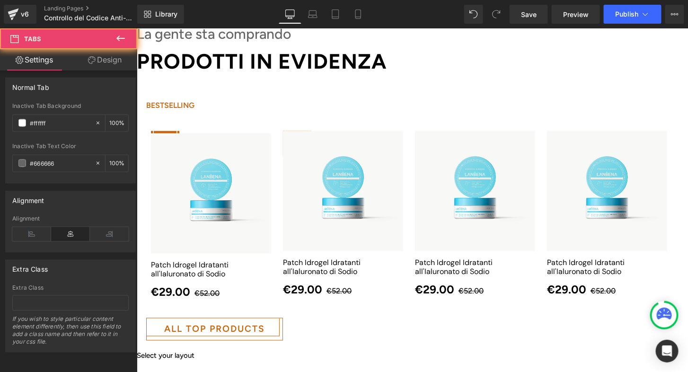
click at [461, 97] on ul "BESTSELLING Text Block" at bounding box center [411, 105] width 551 height 22
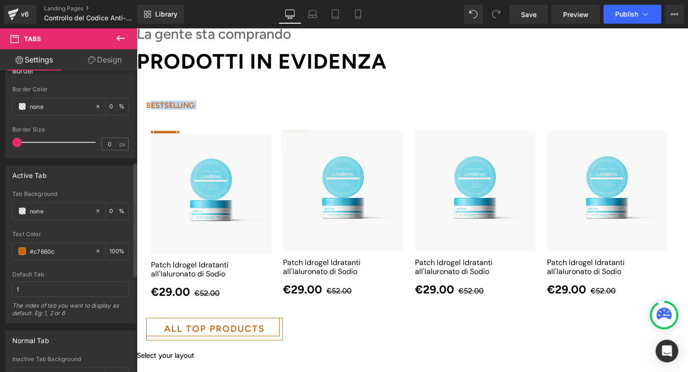
scroll to position [237, 0]
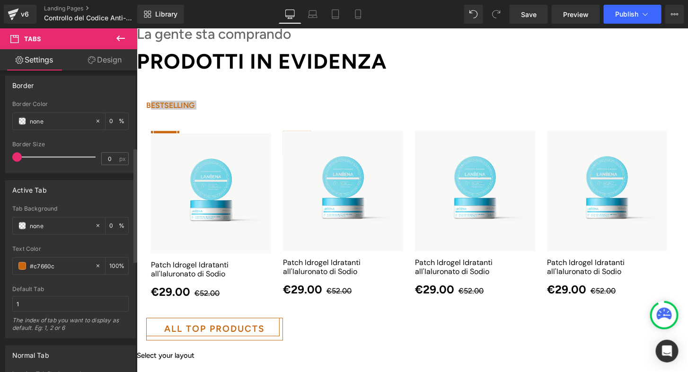
scroll to position [194, 0]
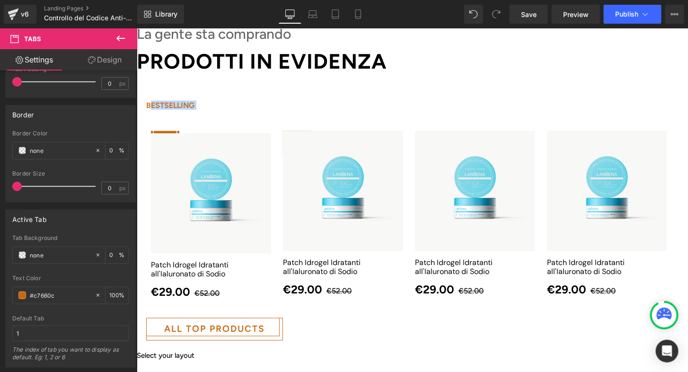
click at [136, 28] on link at bounding box center [136, 28] width 0 height 0
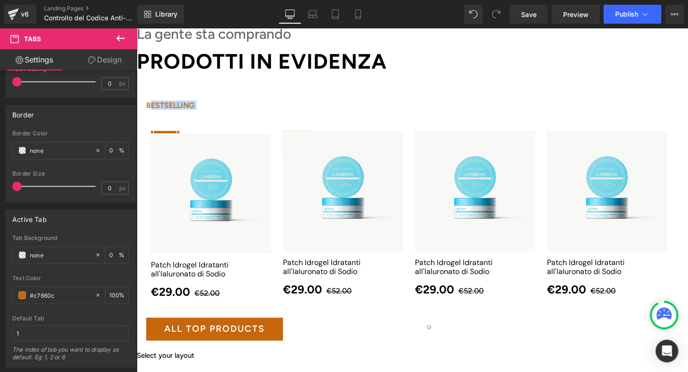
click at [264, 322] on span "all top products" at bounding box center [214, 329] width 101 height 14
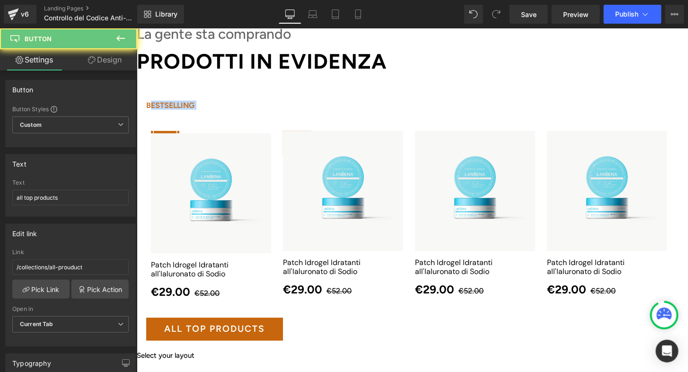
click at [264, 322] on span "all top products" at bounding box center [214, 329] width 101 height 14
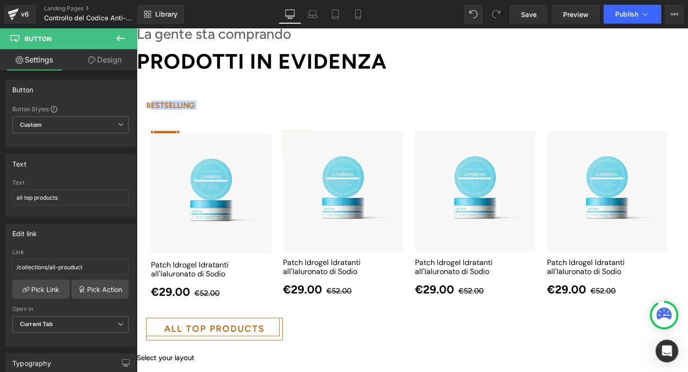
click at [203, 94] on span "BESTSELLING Text Block" at bounding box center [169, 105] width 67 height 22
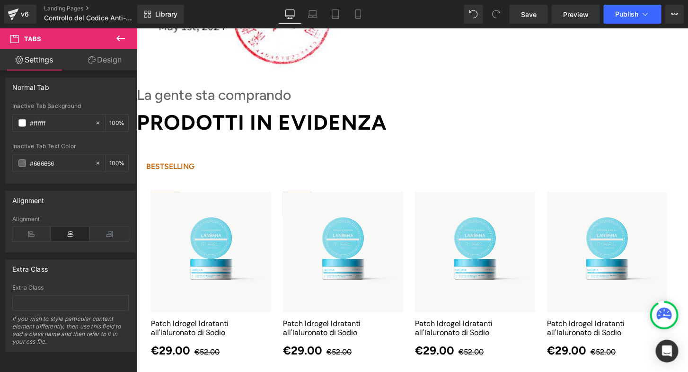
scroll to position [1571, 0]
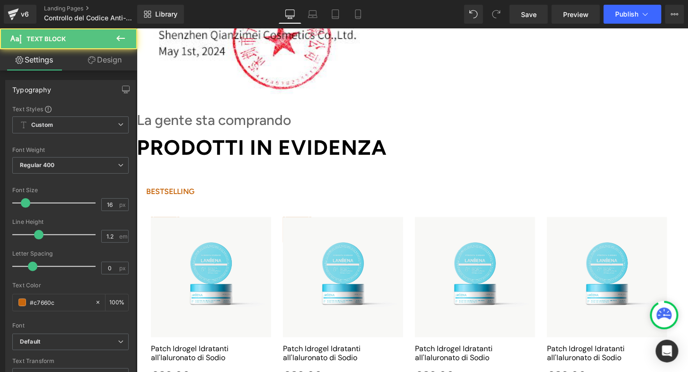
drag, startPoint x: 385, startPoint y: 176, endPoint x: 195, endPoint y: 187, distance: 189.5
click at [148, 196] on div at bounding box center [147, 196] width 2 height 0
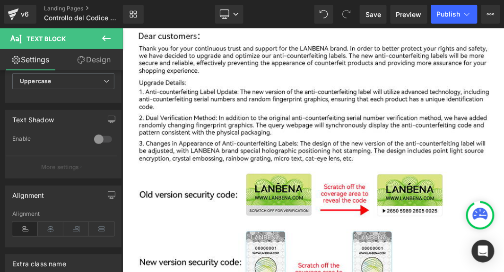
scroll to position [1381, 0]
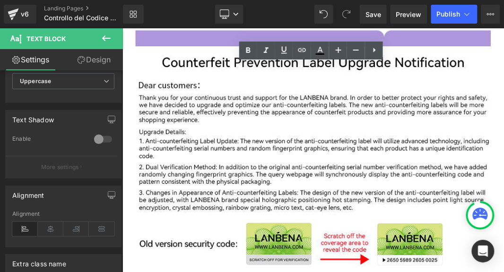
drag, startPoint x: 427, startPoint y: 81, endPoint x: 306, endPoint y: 66, distance: 122.1
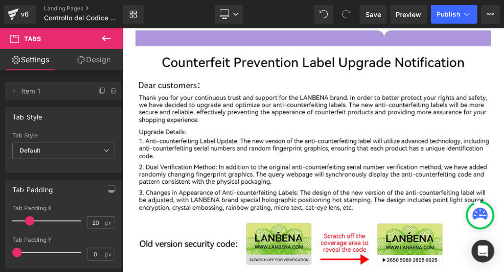
click at [122, 28] on span "Tabs" at bounding box center [122, 28] width 0 height 0
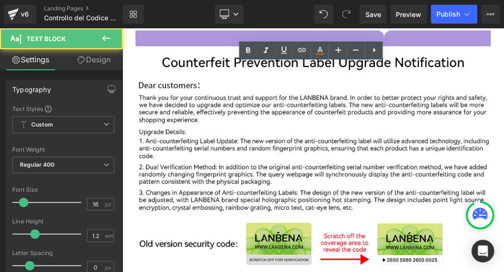
click at [0, 0] on div "Your browser is too small Resize your browser to be at least 1024px wide to get…" at bounding box center [0, 0] width 0 height 0
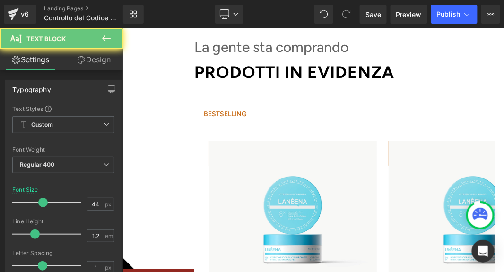
click at [0, 0] on div "Your browser is too small Resize your browser to be at least 1024px wide to get…" at bounding box center [0, 0] width 0 height 0
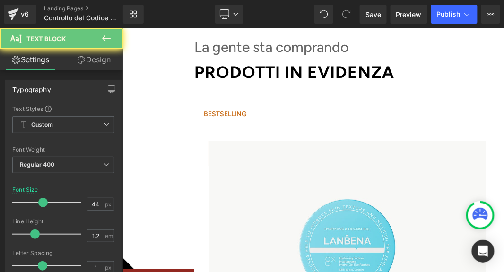
scroll to position [1490, 0]
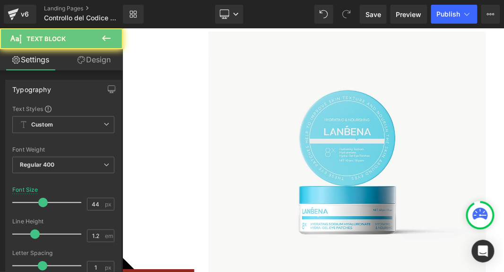
click at [0, 0] on h3 "Your browser is too small" at bounding box center [0, 0] width 0 height 0
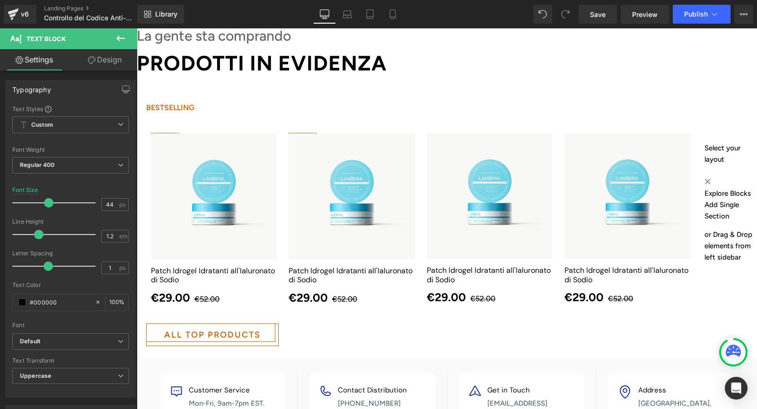
scroll to position [1332, 0]
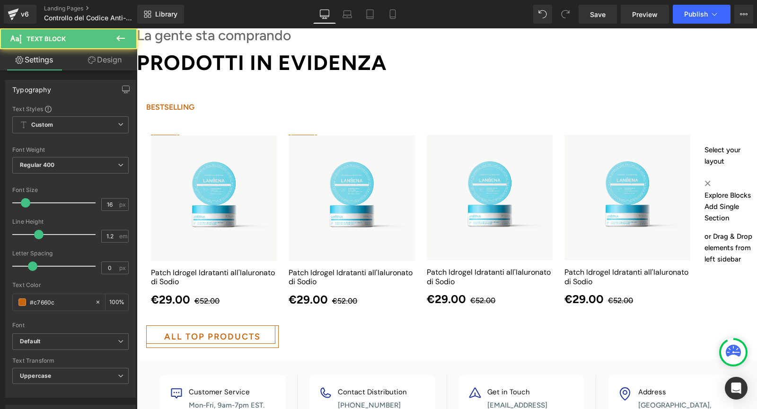
click at [204, 104] on span "BESTSELLING Text Block" at bounding box center [170, 108] width 67 height 25
click at [149, 114] on div at bounding box center [147, 114] width 2 height 0
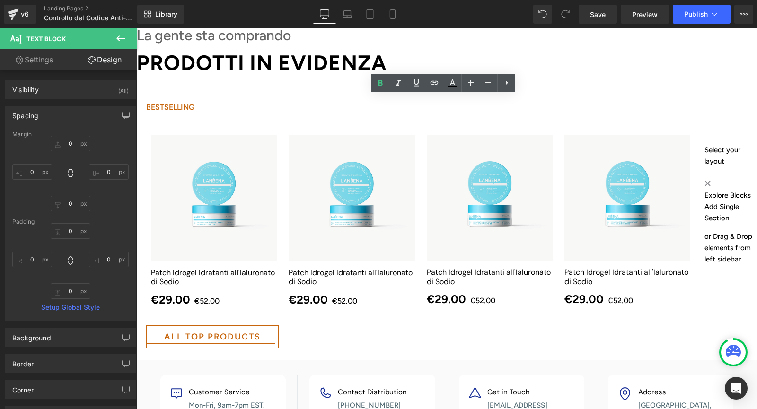
click at [137, 28] on span "Tabs" at bounding box center [137, 28] width 0 height 0
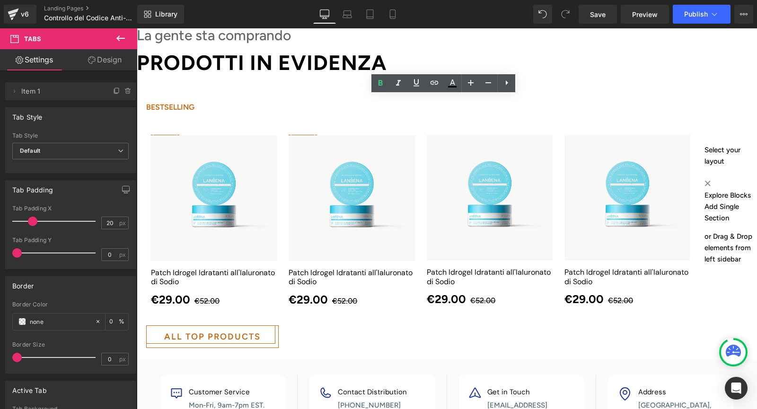
click at [137, 28] on span "Tabs" at bounding box center [137, 28] width 0 height 0
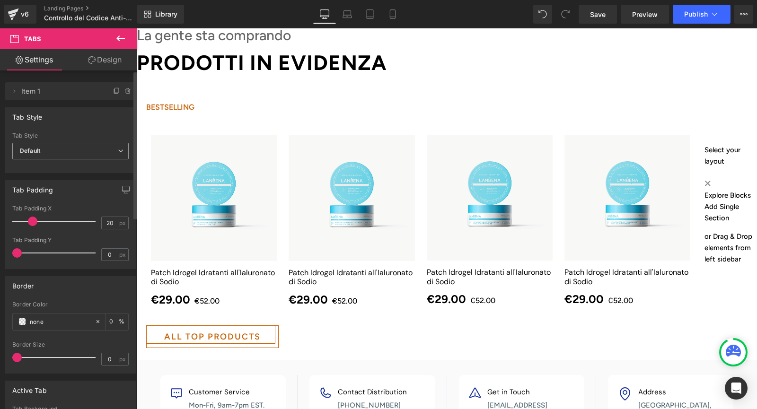
click at [49, 146] on span "Default" at bounding box center [70, 151] width 116 height 17
click at [29, 180] on div "Underline" at bounding box center [39, 182] width 26 height 7
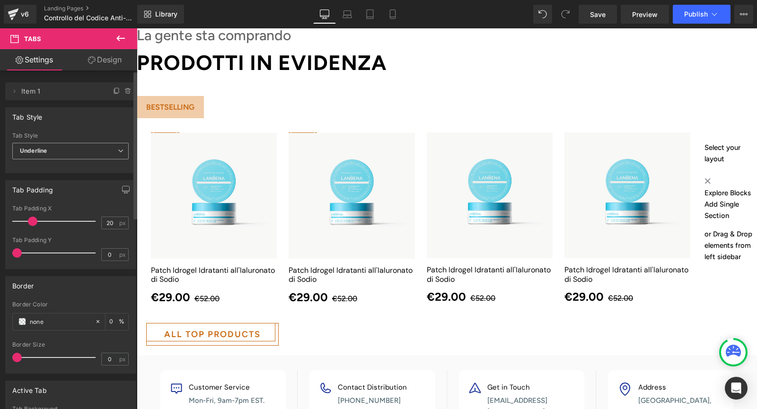
click at [70, 145] on span "Underline" at bounding box center [70, 151] width 116 height 17
click at [55, 165] on li "Default" at bounding box center [68, 168] width 113 height 14
click at [37, 145] on span "Default" at bounding box center [70, 151] width 116 height 17
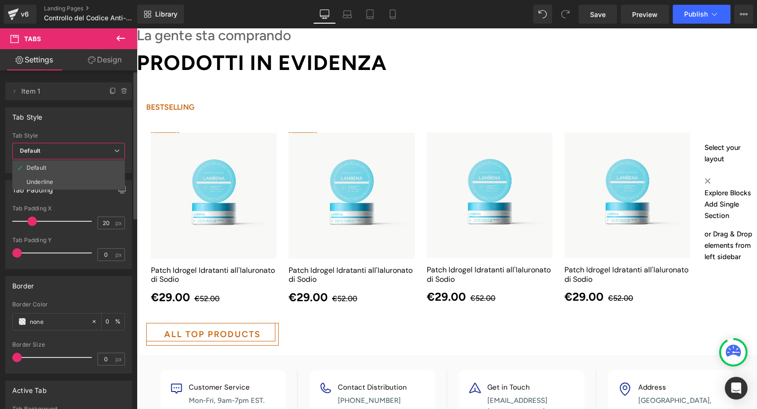
click at [37, 145] on span "Default" at bounding box center [68, 151] width 113 height 17
click at [7, 90] on li "Delete Cancel Item 1 Double click on your tab title to edit text." at bounding box center [70, 91] width 131 height 18
click at [14, 93] on icon at bounding box center [14, 92] width 8 height 8
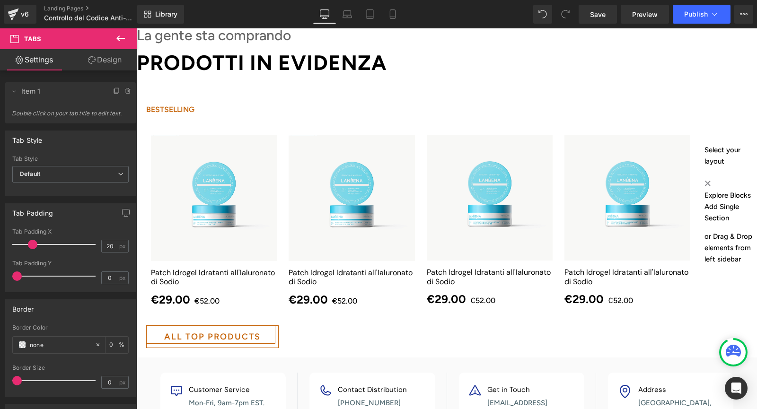
click at [149, 114] on div at bounding box center [147, 114] width 2 height 0
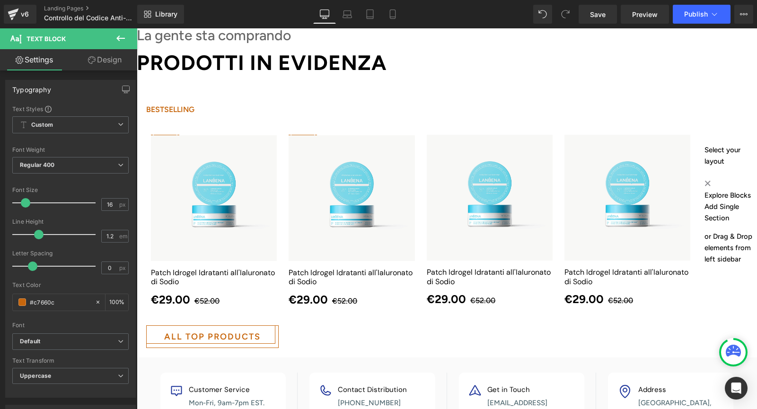
click at [149, 114] on div at bounding box center [147, 114] width 2 height 0
click at [194, 105] on div "BESTSELLING" at bounding box center [170, 109] width 48 height 9
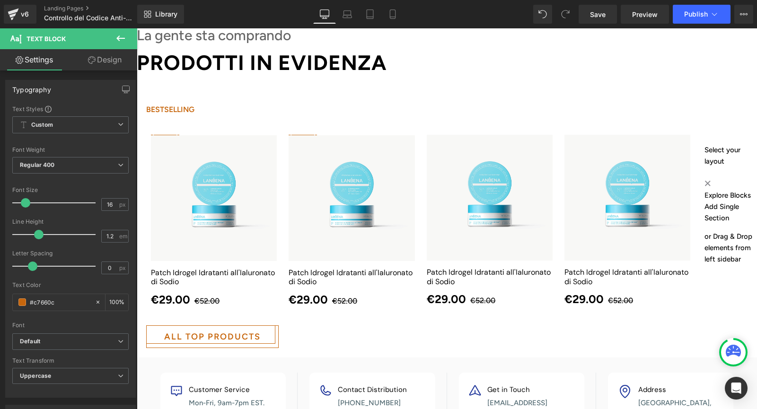
click at [194, 105] on div "BESTSELLING" at bounding box center [170, 109] width 48 height 9
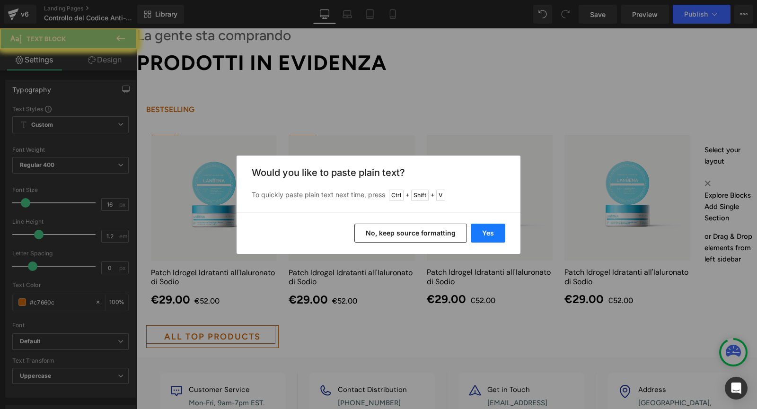
click at [486, 236] on button "Yes" at bounding box center [488, 233] width 35 height 19
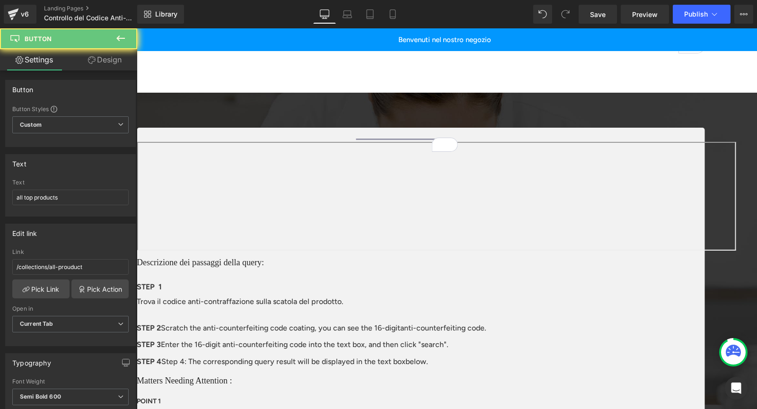
click at [137, 28] on span "Button" at bounding box center [137, 28] width 0 height 0
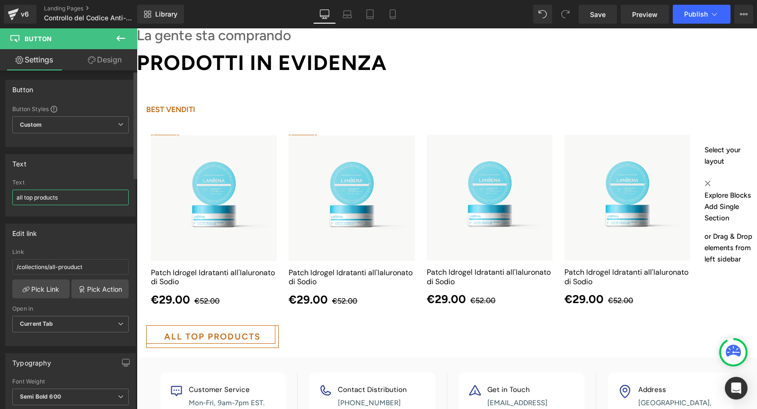
drag, startPoint x: 73, startPoint y: 195, endPoint x: 0, endPoint y: 192, distance: 73.4
click at [0, 192] on div "Text all top products Text all top products" at bounding box center [70, 182] width 141 height 70
type input "tutti i migliori prodotti"
click at [112, 179] on div "Text" at bounding box center [70, 182] width 116 height 7
click at [137, 28] on span "(P) Title" at bounding box center [137, 28] width 0 height 0
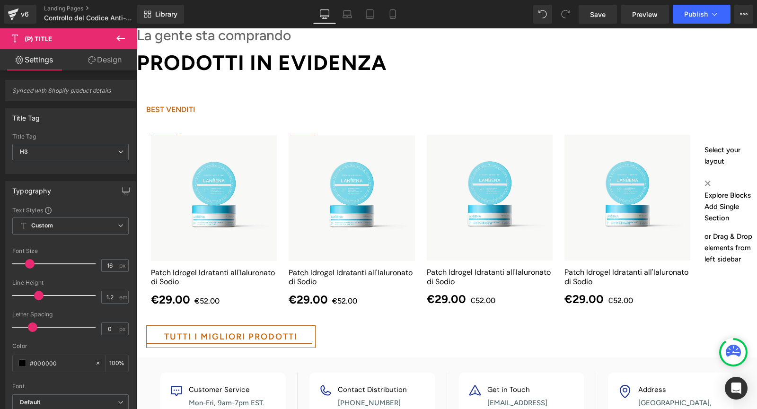
click at [414, 269] on link "Patch Idrogel Idratanti all'Ialuronato di Sodio" at bounding box center [352, 277] width 126 height 18
click at [352, 163] on img at bounding box center [352, 198] width 126 height 126
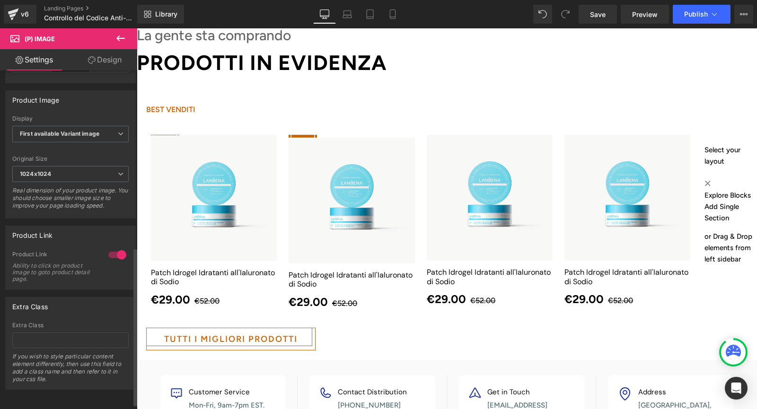
scroll to position [390, 0]
click at [222, 173] on img at bounding box center [214, 198] width 126 height 126
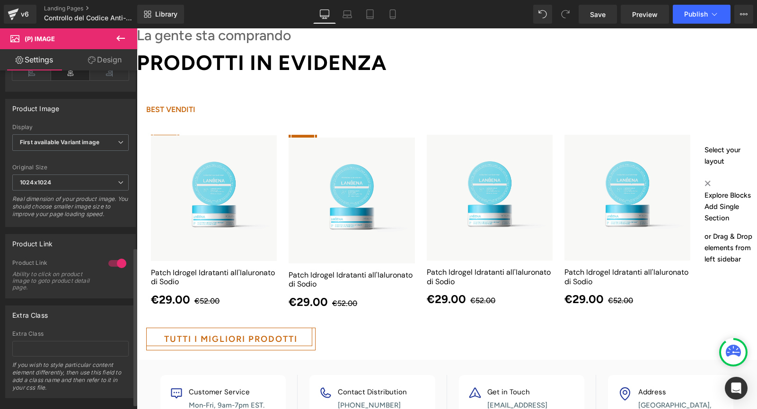
scroll to position [378, 0]
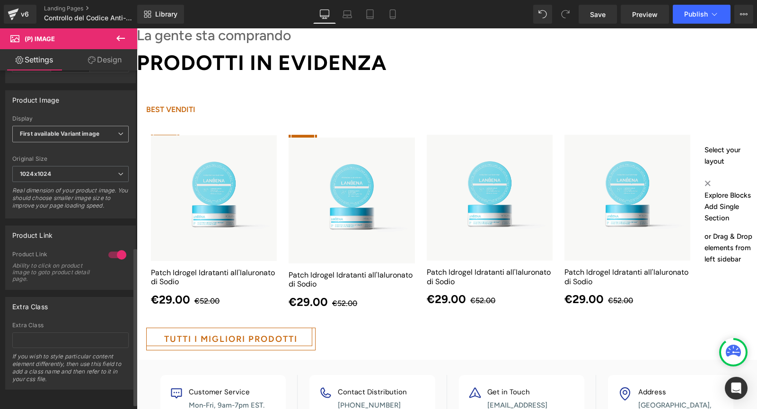
click at [56, 137] on b "First available Variant image" at bounding box center [59, 133] width 79 height 7
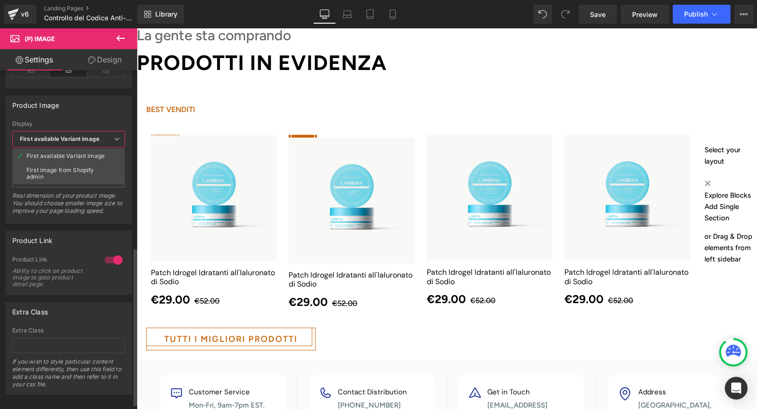
click at [57, 137] on b "First available Variant image" at bounding box center [59, 138] width 79 height 7
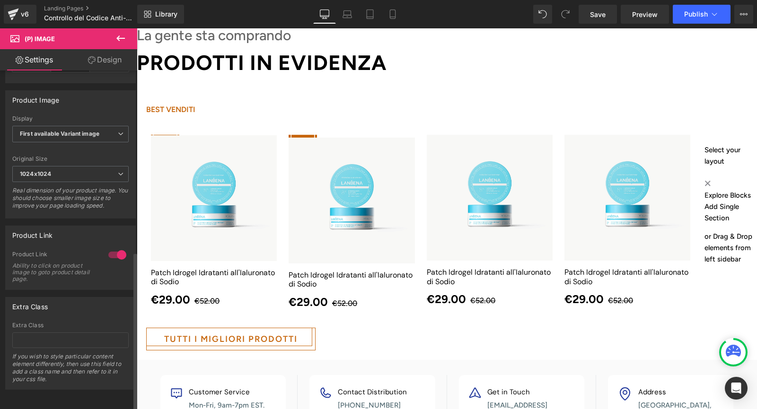
scroll to position [390, 0]
click at [308, 104] on ul "BEST VENDITI Text Block" at bounding box center [421, 109] width 568 height 22
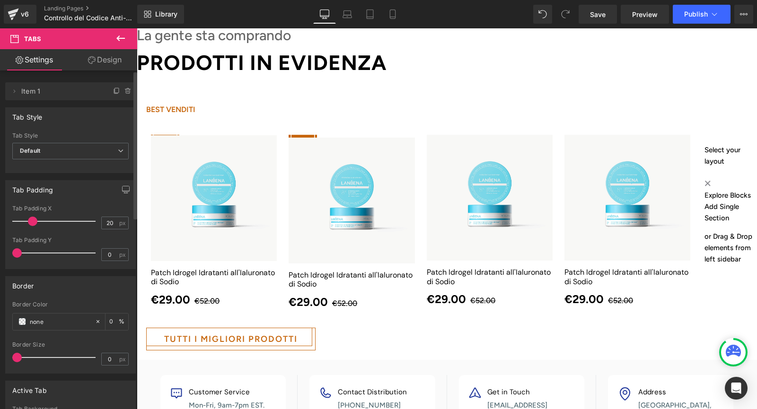
click at [34, 93] on span "Item 1" at bounding box center [60, 91] width 79 height 18
click at [17, 90] on icon at bounding box center [14, 92] width 8 height 8
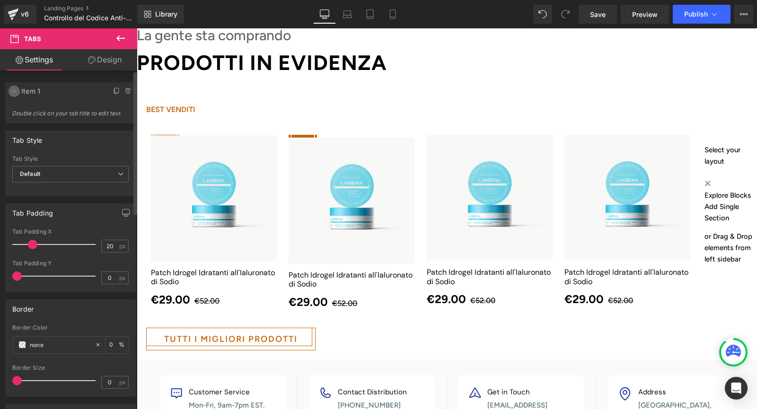
click at [15, 91] on icon at bounding box center [14, 92] width 8 height 8
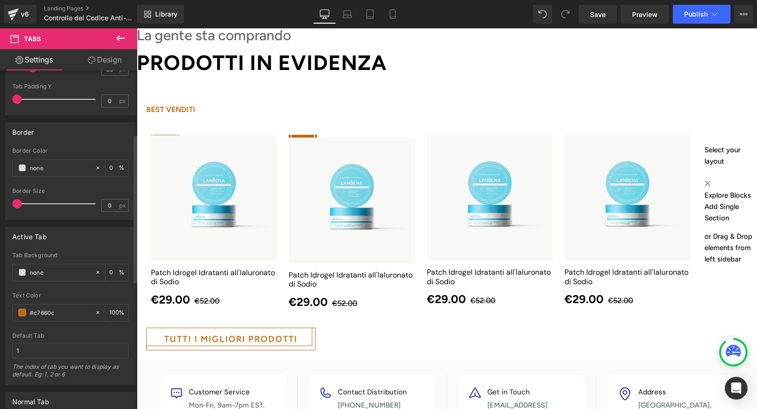
scroll to position [12, 0]
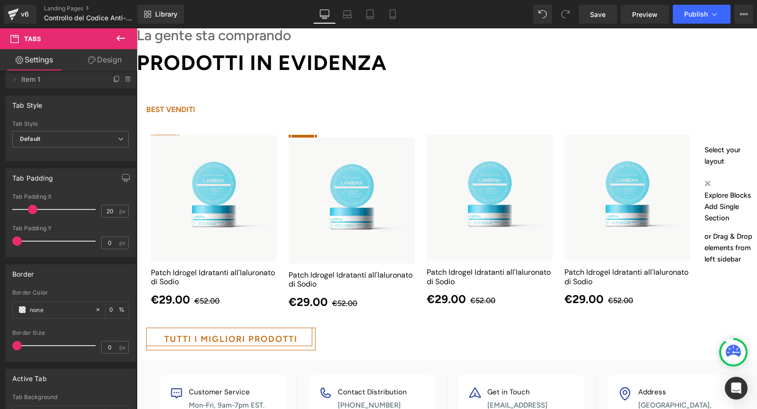
click at [277, 203] on img at bounding box center [214, 198] width 126 height 126
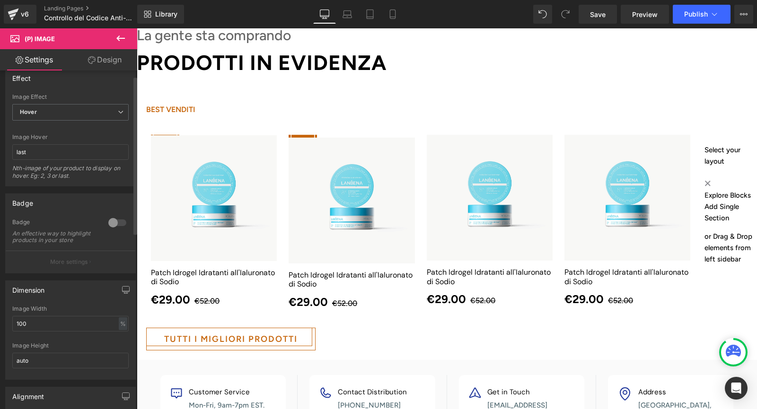
scroll to position [0, 0]
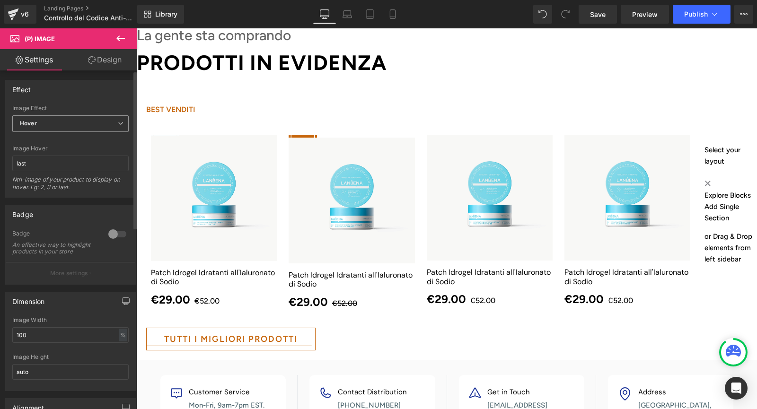
click at [76, 123] on span "Hover" at bounding box center [70, 123] width 116 height 17
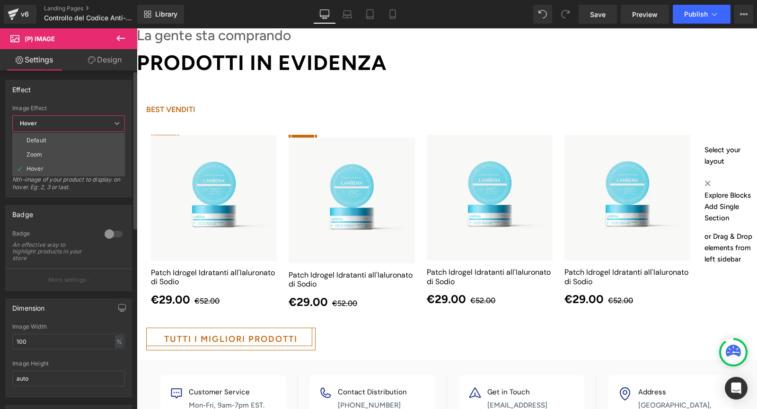
click at [76, 123] on span "Hover" at bounding box center [68, 123] width 113 height 17
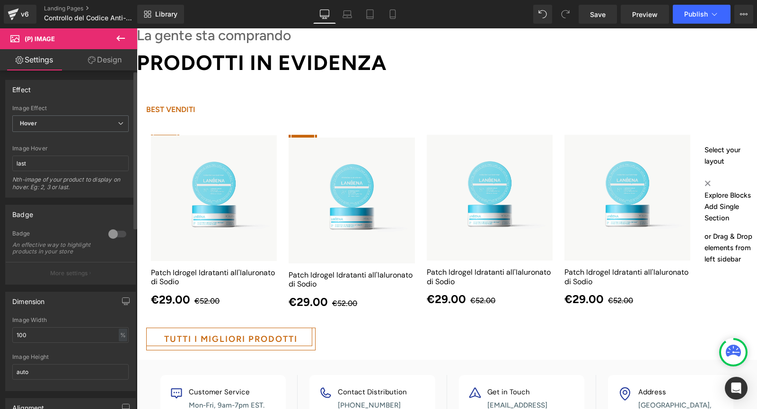
click at [55, 155] on div "Image Hover last Nth-image of your product to display on hover. Eg: 2, 3 or las…" at bounding box center [70, 171] width 116 height 52
click at [88, 60] on icon at bounding box center [92, 60] width 8 height 8
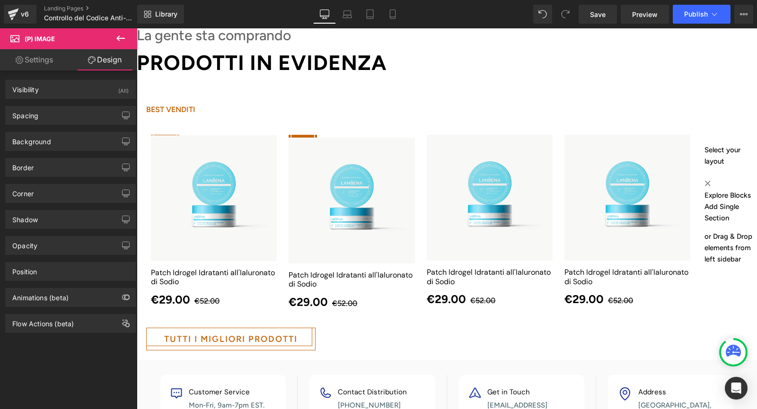
click at [33, 60] on link "Settings" at bounding box center [34, 59] width 69 height 21
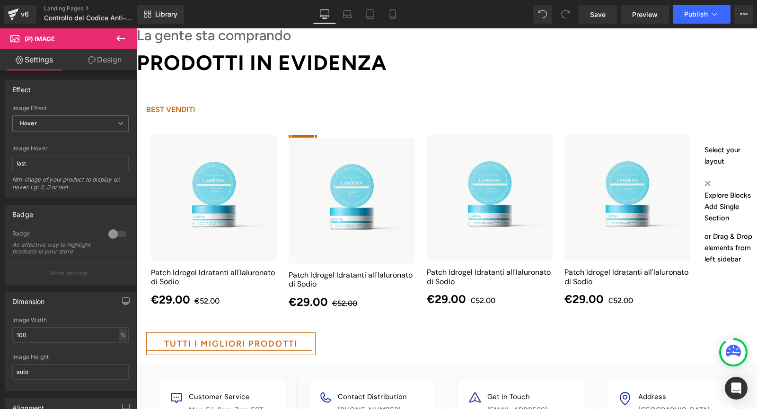
click at [137, 28] on span "Product" at bounding box center [137, 28] width 0 height 0
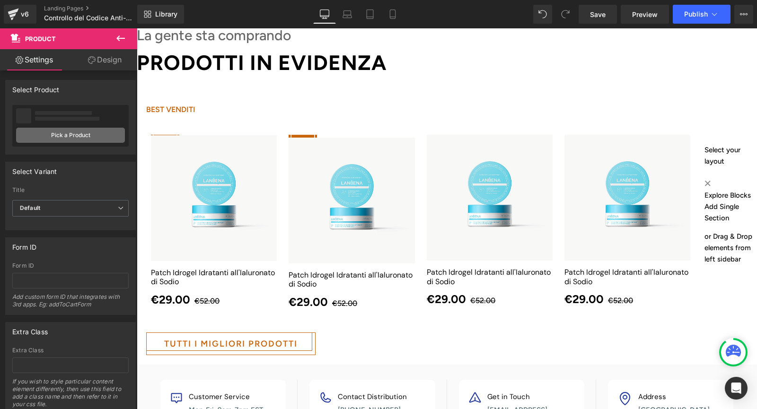
click at [37, 131] on link "Pick a Product" at bounding box center [70, 135] width 109 height 15
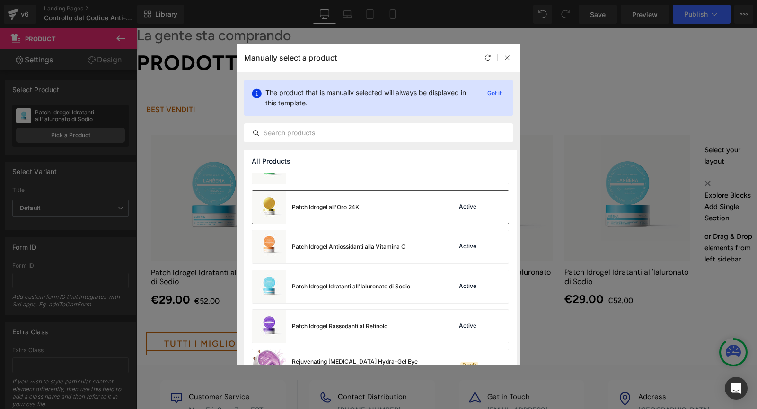
scroll to position [95, 0]
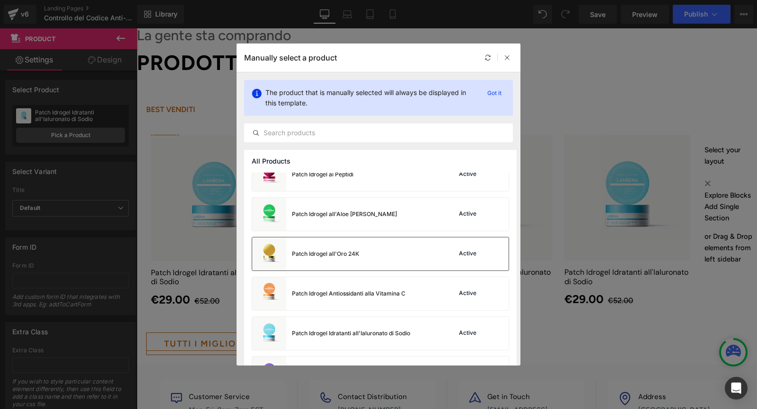
click at [362, 259] on div "Patch Idrogel all'Oro 24K Active" at bounding box center [380, 253] width 256 height 33
click at [374, 167] on img at bounding box center [352, 201] width 126 height 126
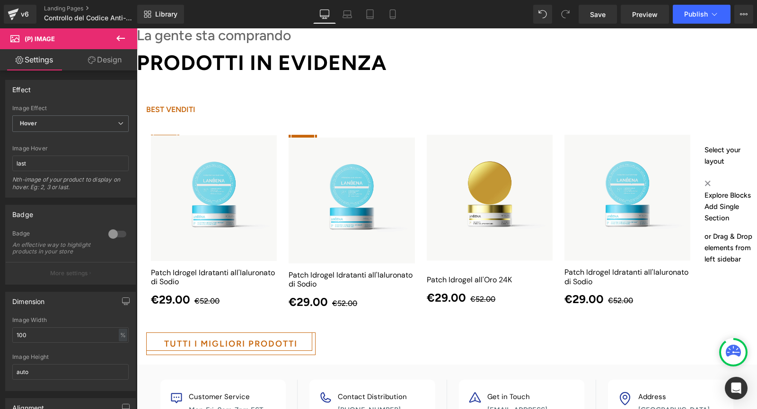
click at [369, 168] on img at bounding box center [352, 201] width 126 height 126
click at [403, 176] on img at bounding box center [352, 201] width 126 height 126
click at [137, 28] on span "Product" at bounding box center [137, 28] width 0 height 0
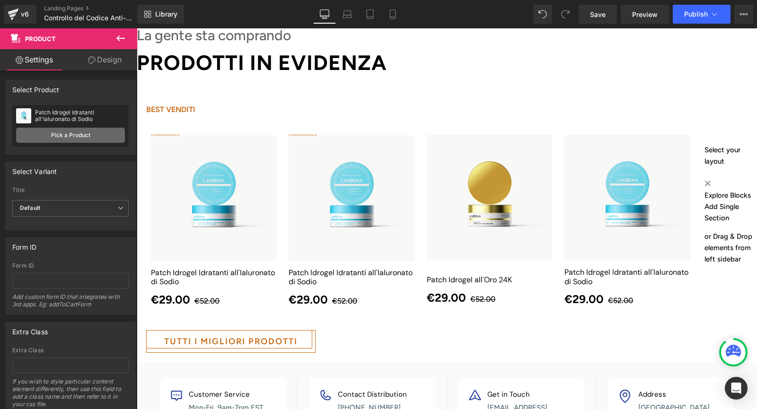
click at [53, 138] on link "Pick a Product" at bounding box center [70, 135] width 109 height 15
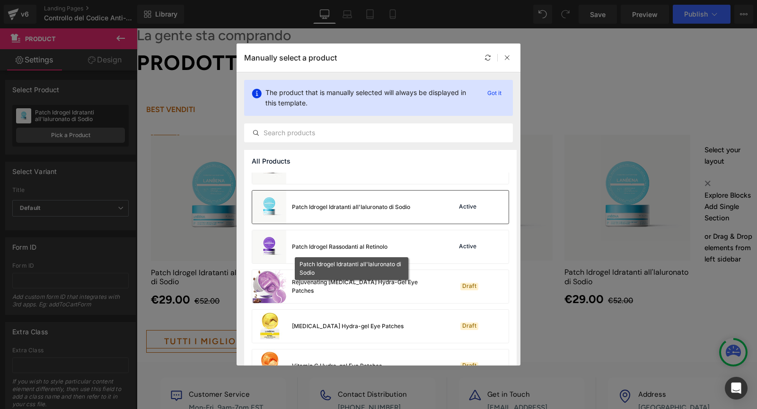
scroll to position [237, 0]
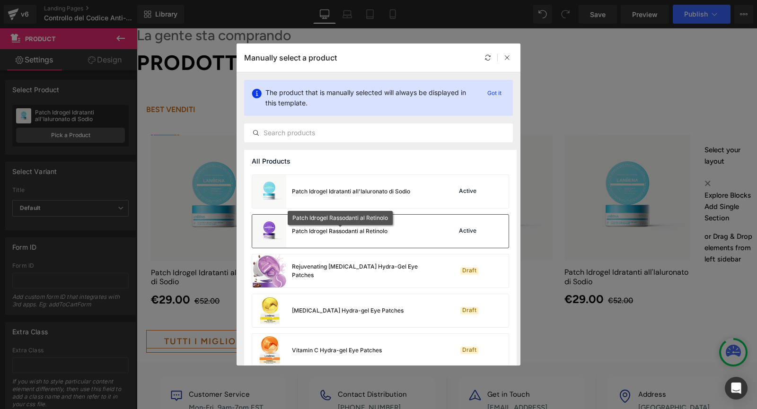
click at [352, 231] on div "Patch Idrogel Rassodanti al Retinolo" at bounding box center [340, 231] width 96 height 9
click at [236, 186] on div "Sale Off (P) Image" at bounding box center [214, 198] width 126 height 126
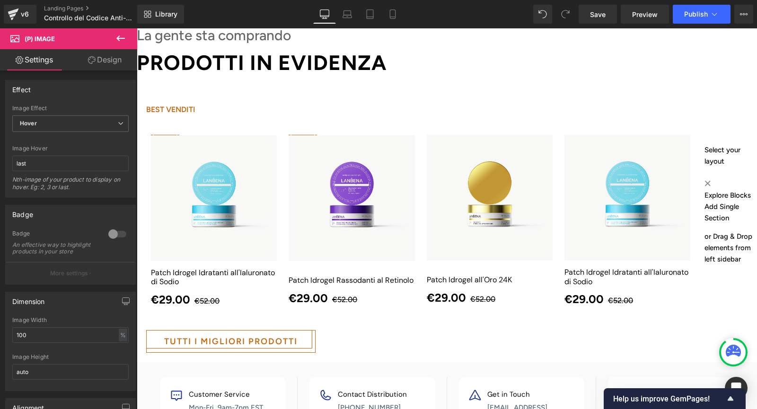
click at [137, 28] on span "Product" at bounding box center [137, 28] width 0 height 0
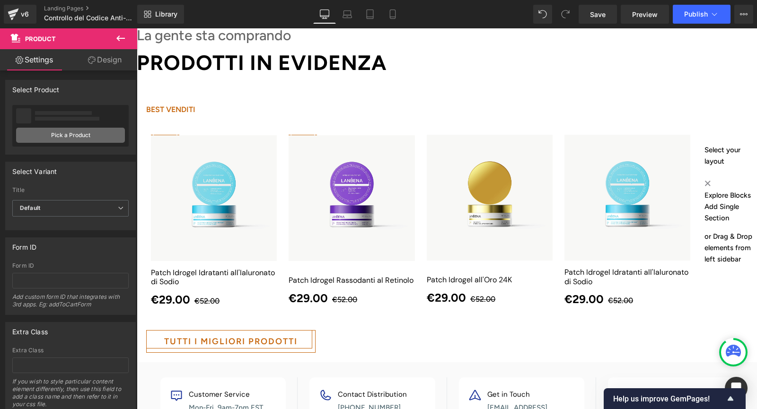
click at [67, 135] on link "Pick a Product" at bounding box center [70, 135] width 109 height 15
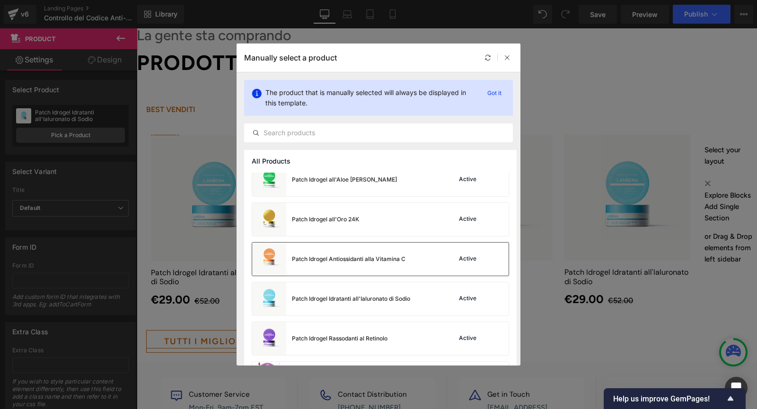
scroll to position [142, 0]
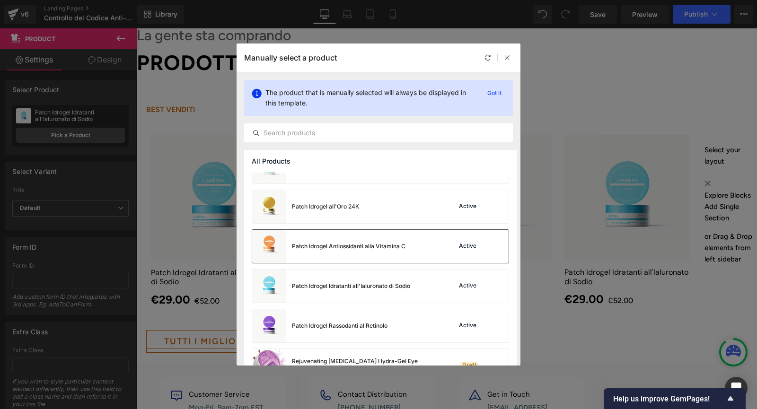
click at [350, 249] on div "Patch Idrogel Antiossidanti alla Vitamina C" at bounding box center [349, 246] width 114 height 9
click at [637, 192] on div "Sale Off (P) Image" at bounding box center [627, 198] width 126 height 126
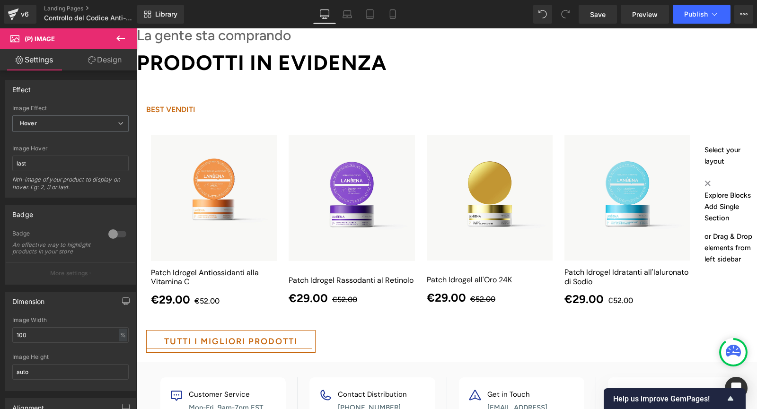
click at [137, 28] on span "Product" at bounding box center [137, 28] width 0 height 0
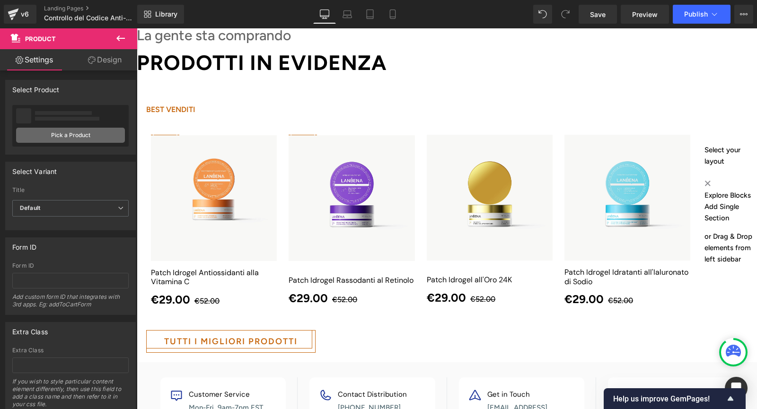
click at [51, 130] on link "Pick a Product" at bounding box center [70, 135] width 109 height 15
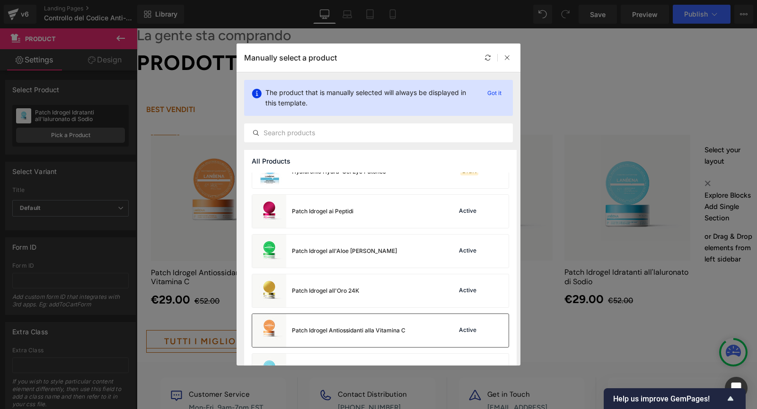
scroll to position [9, 0]
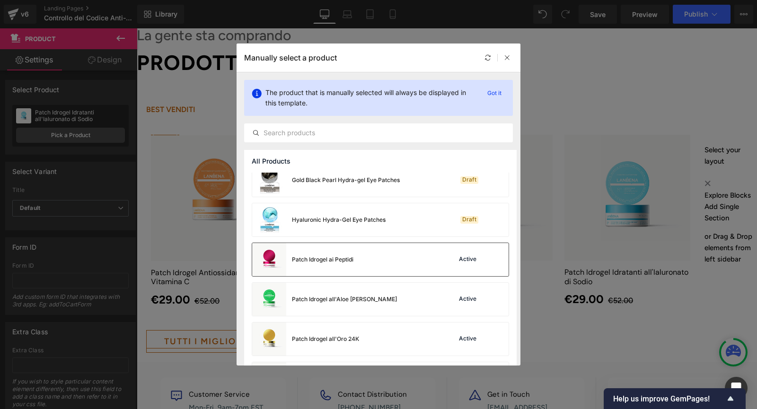
click at [348, 260] on div "Patch Idrogel ai Peptidi" at bounding box center [322, 259] width 61 height 9
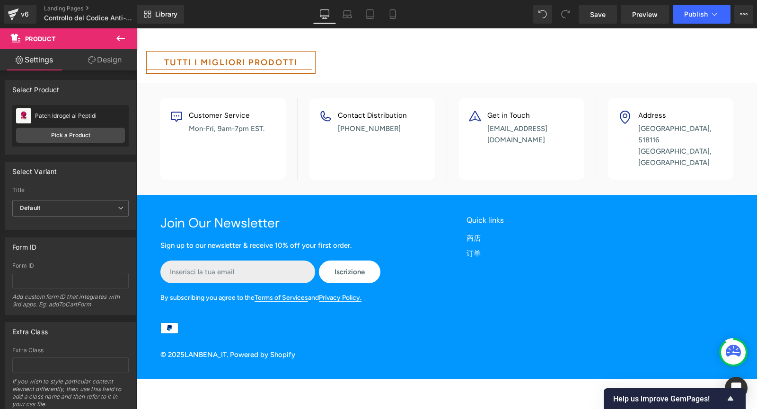
scroll to position [1616, 0]
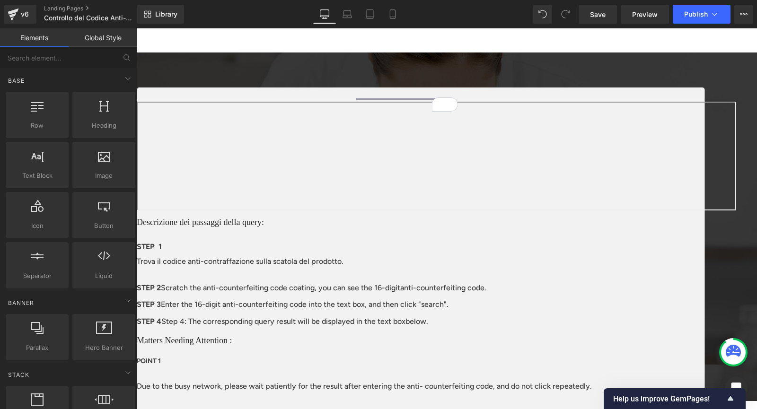
scroll to position [29, 0]
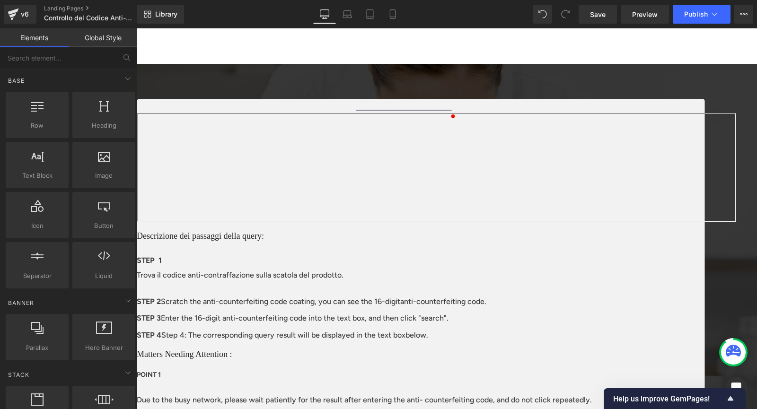
click at [137, 28] on span "Text Block" at bounding box center [137, 28] width 0 height 0
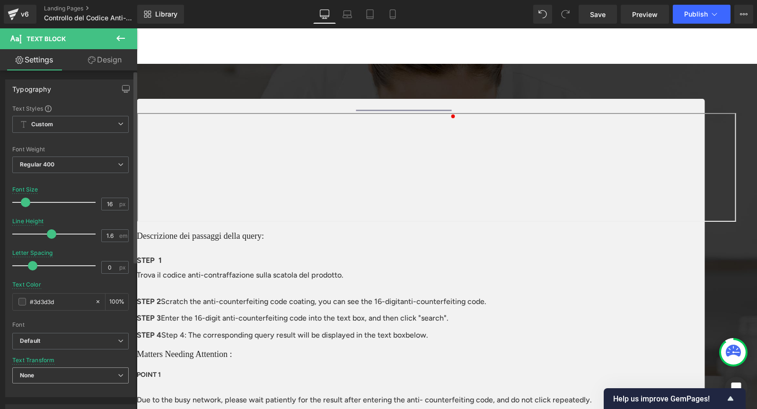
scroll to position [0, 0]
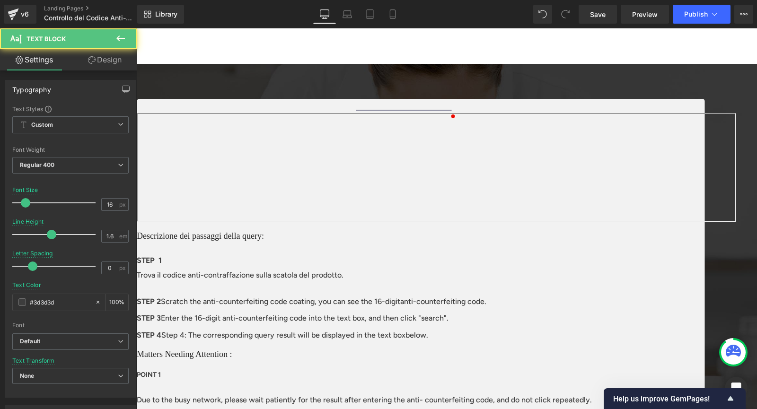
click at [270, 221] on div at bounding box center [421, 169] width 568 height 113
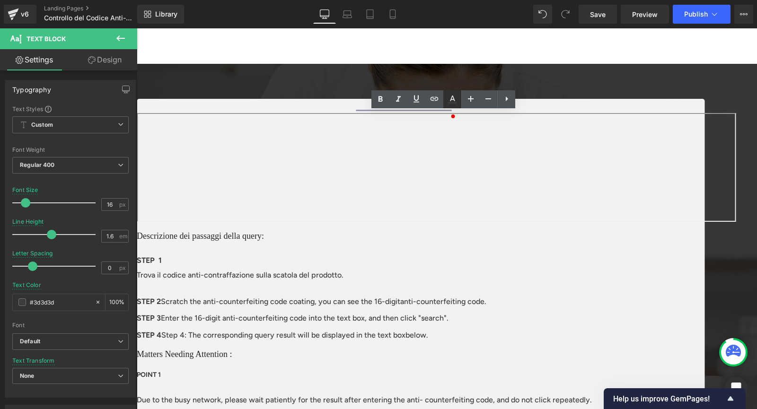
click at [452, 99] on icon at bounding box center [452, 99] width 5 height 6
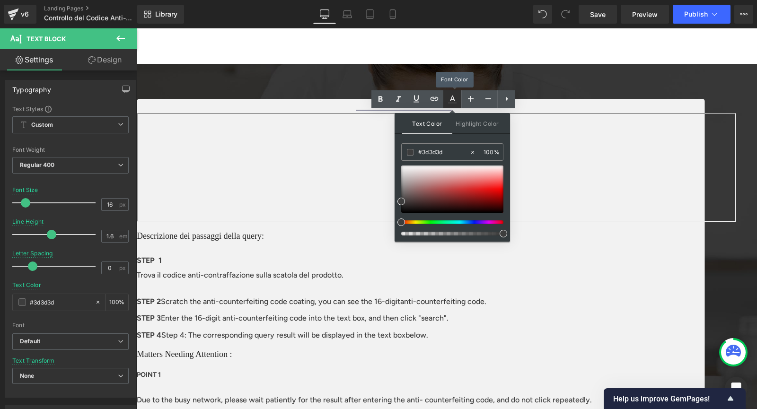
click at [452, 99] on icon at bounding box center [452, 99] width 5 height 6
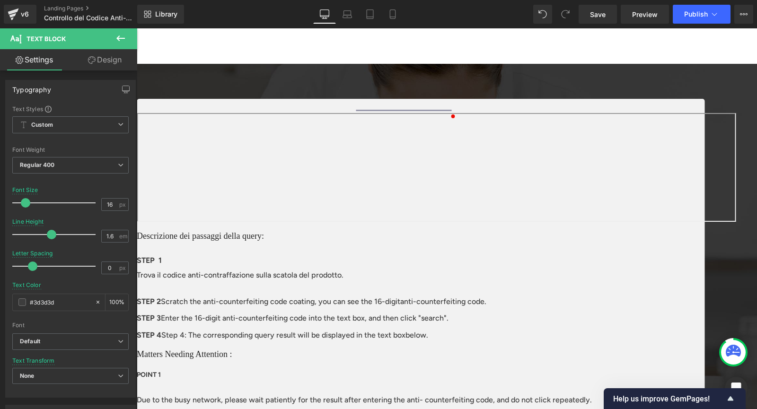
click at [345, 225] on div at bounding box center [421, 226] width 568 height 2
click at [114, 61] on link "Design" at bounding box center [104, 59] width 69 height 21
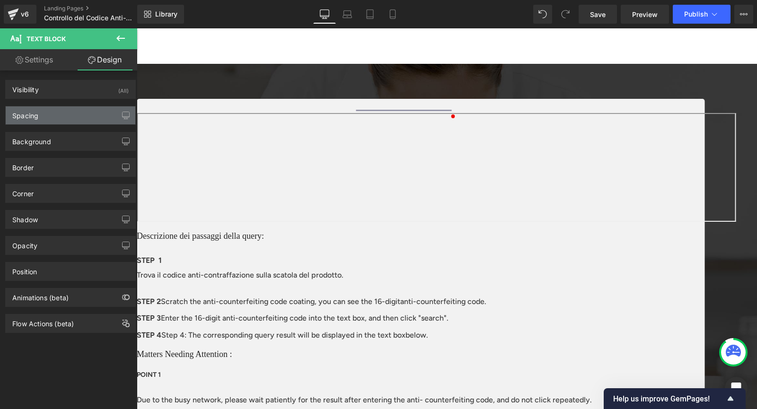
click at [84, 114] on div "Spacing" at bounding box center [71, 115] width 130 height 18
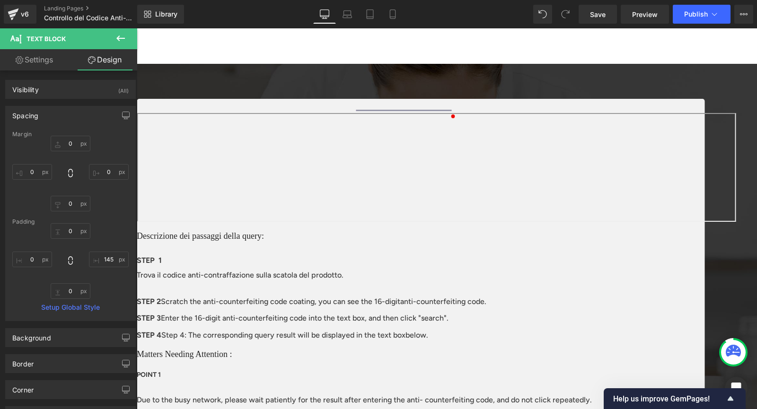
click at [84, 121] on div "Spacing" at bounding box center [71, 115] width 130 height 18
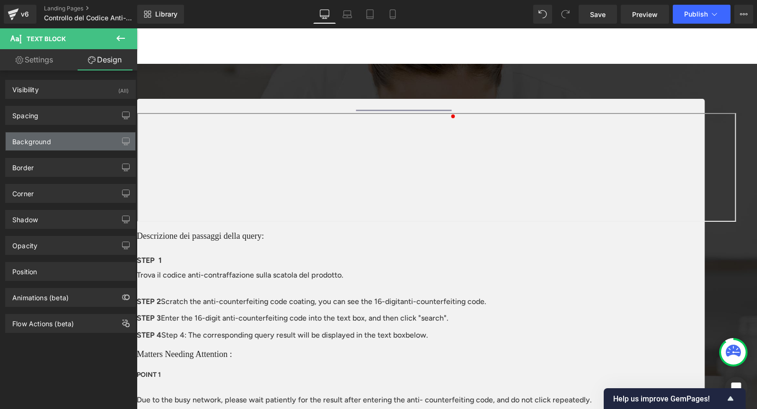
click at [69, 142] on div "Background" at bounding box center [71, 141] width 130 height 18
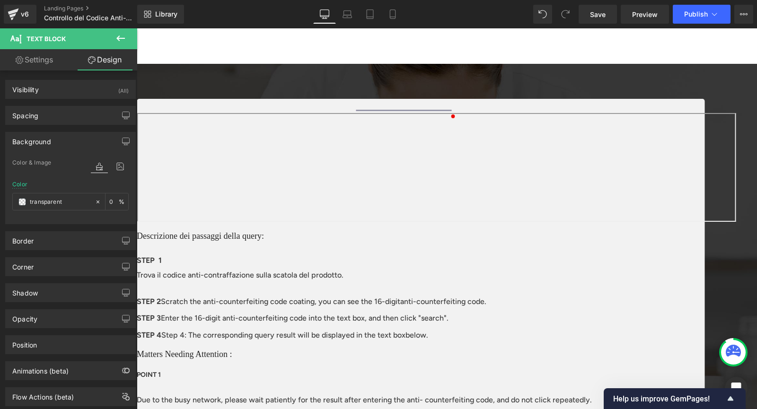
click at [69, 142] on div "Background" at bounding box center [71, 141] width 130 height 18
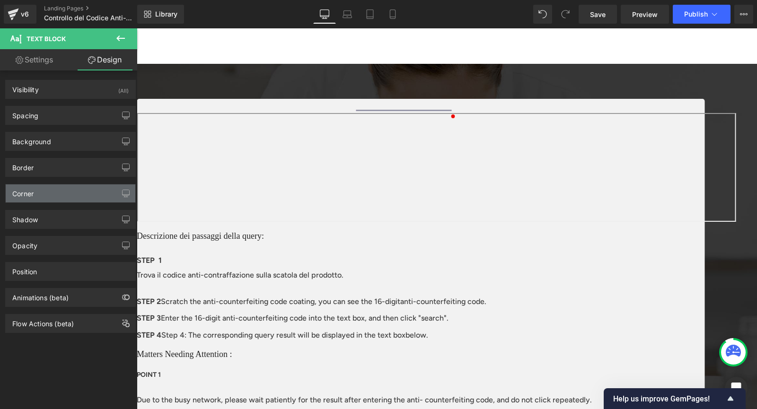
click at [57, 186] on div "Corner" at bounding box center [71, 193] width 130 height 18
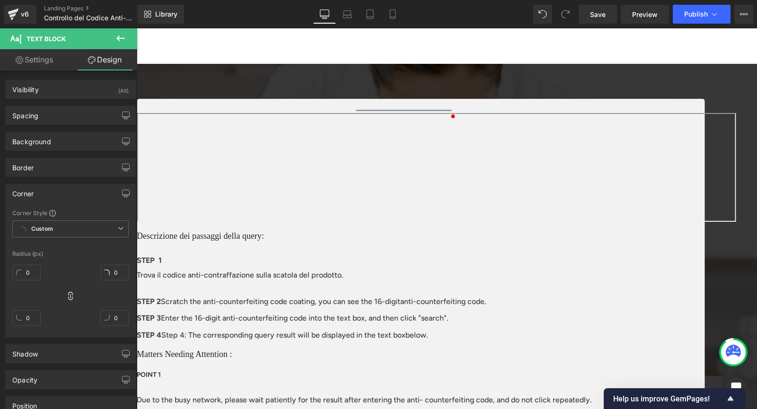
click at [70, 182] on div "Corner Corner Style Custom Custom Setup Global Style Custom Setup Global Style …" at bounding box center [70, 257] width 141 height 160
click at [64, 189] on div "Corner" at bounding box center [71, 193] width 130 height 18
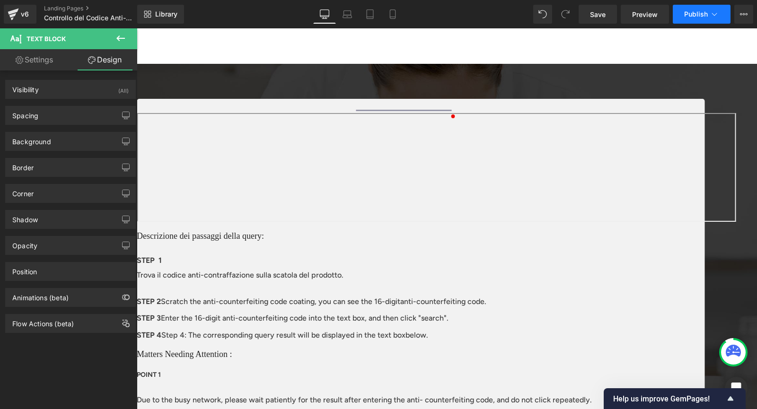
click at [696, 17] on span "Publish" at bounding box center [696, 14] width 24 height 8
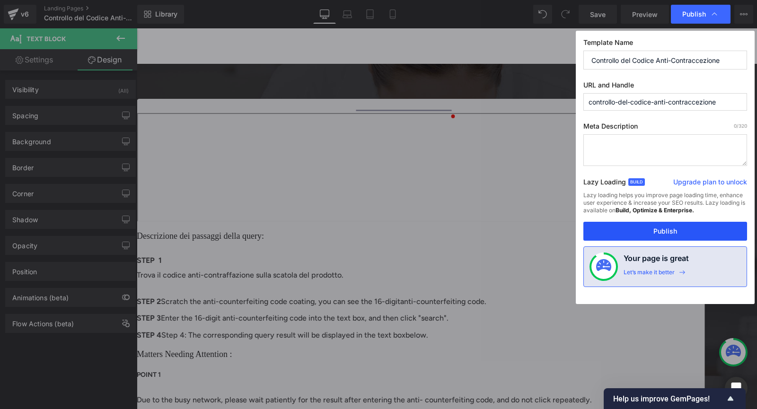
click at [676, 234] on button "Publish" at bounding box center [665, 231] width 164 height 19
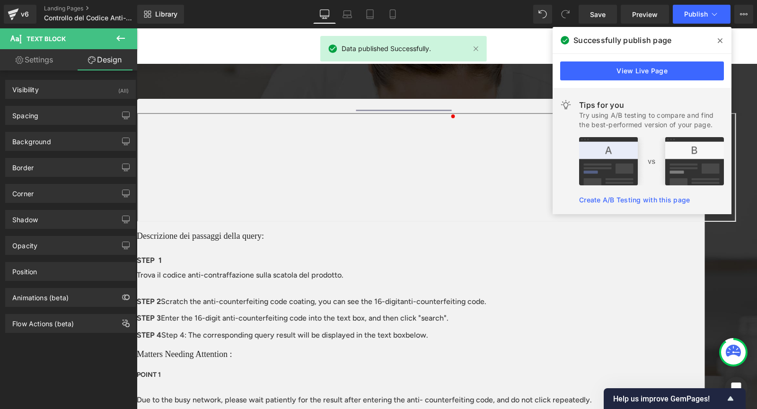
drag, startPoint x: 721, startPoint y: 40, endPoint x: 571, endPoint y: 4, distance: 154.1
click at [721, 40] on icon at bounding box center [720, 40] width 5 height 5
